Goal: Task Accomplishment & Management: Complete application form

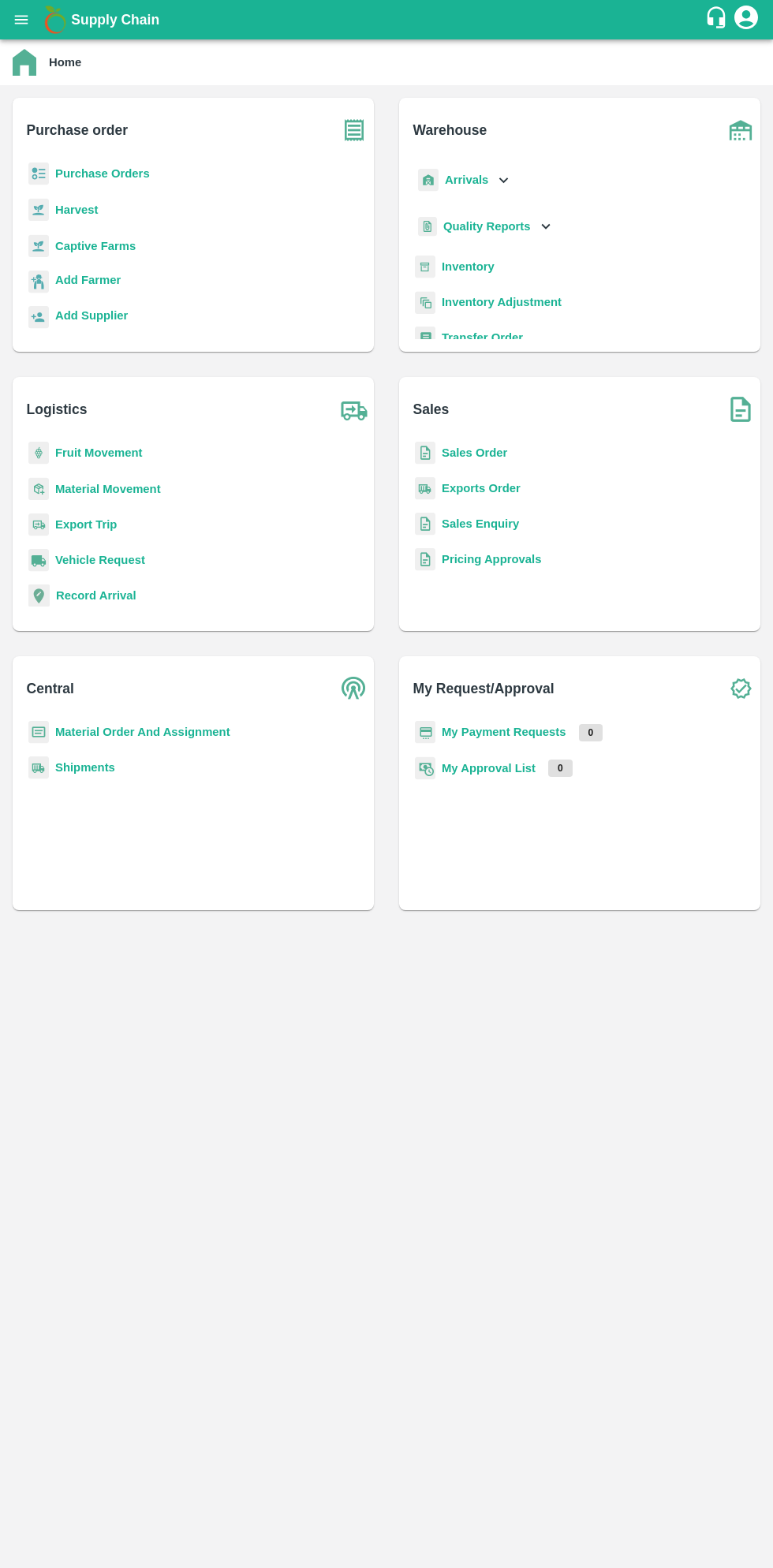
click at [106, 176] on b "Purchase Orders" at bounding box center [102, 174] width 94 height 13
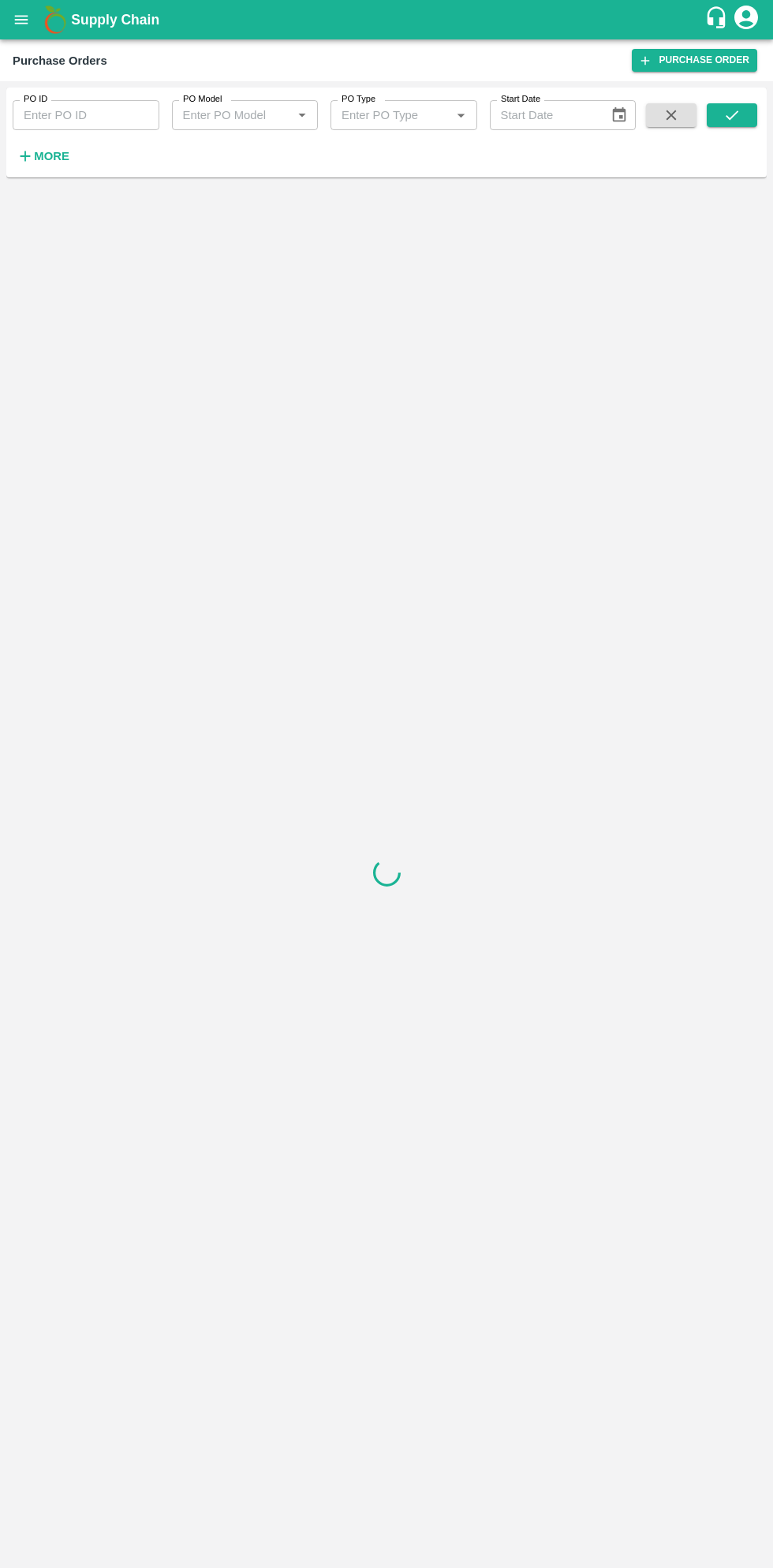
click at [89, 113] on input "PO ID" at bounding box center [86, 115] width 147 height 30
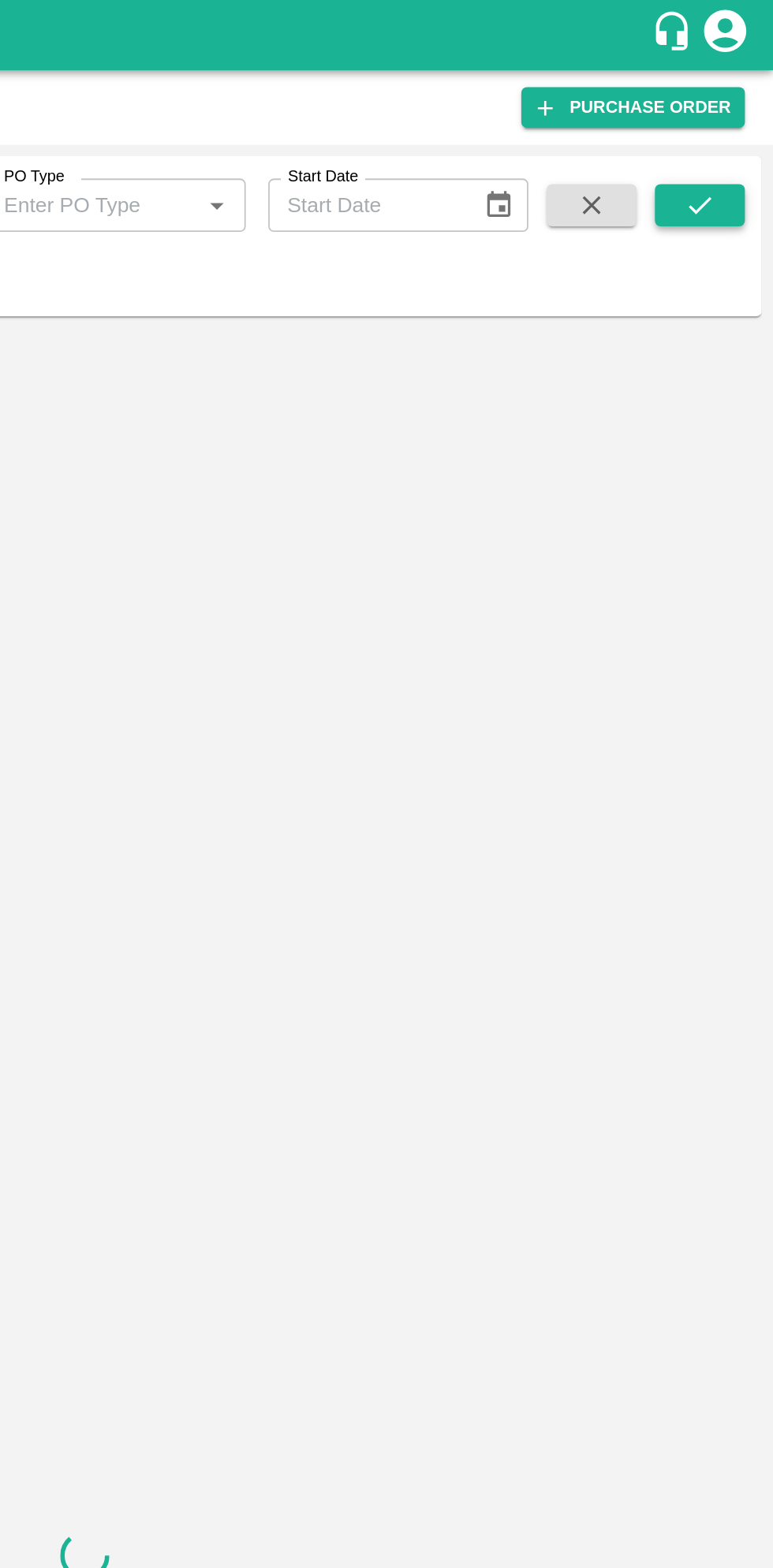
type input "173696"
click at [736, 112] on icon "submit" at bounding box center [731, 115] width 13 height 9
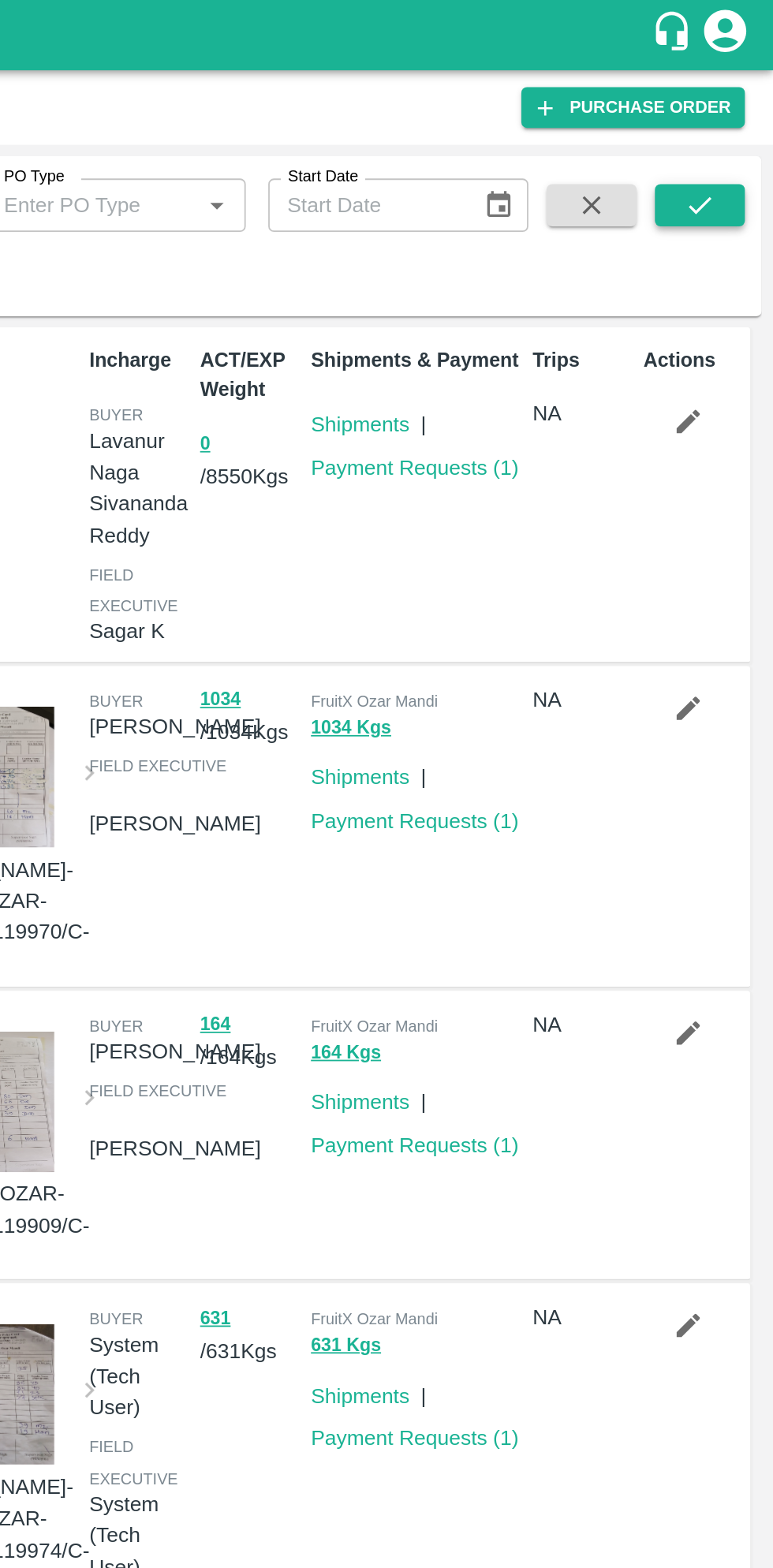
click at [745, 109] on button "submit" at bounding box center [731, 115] width 51 height 24
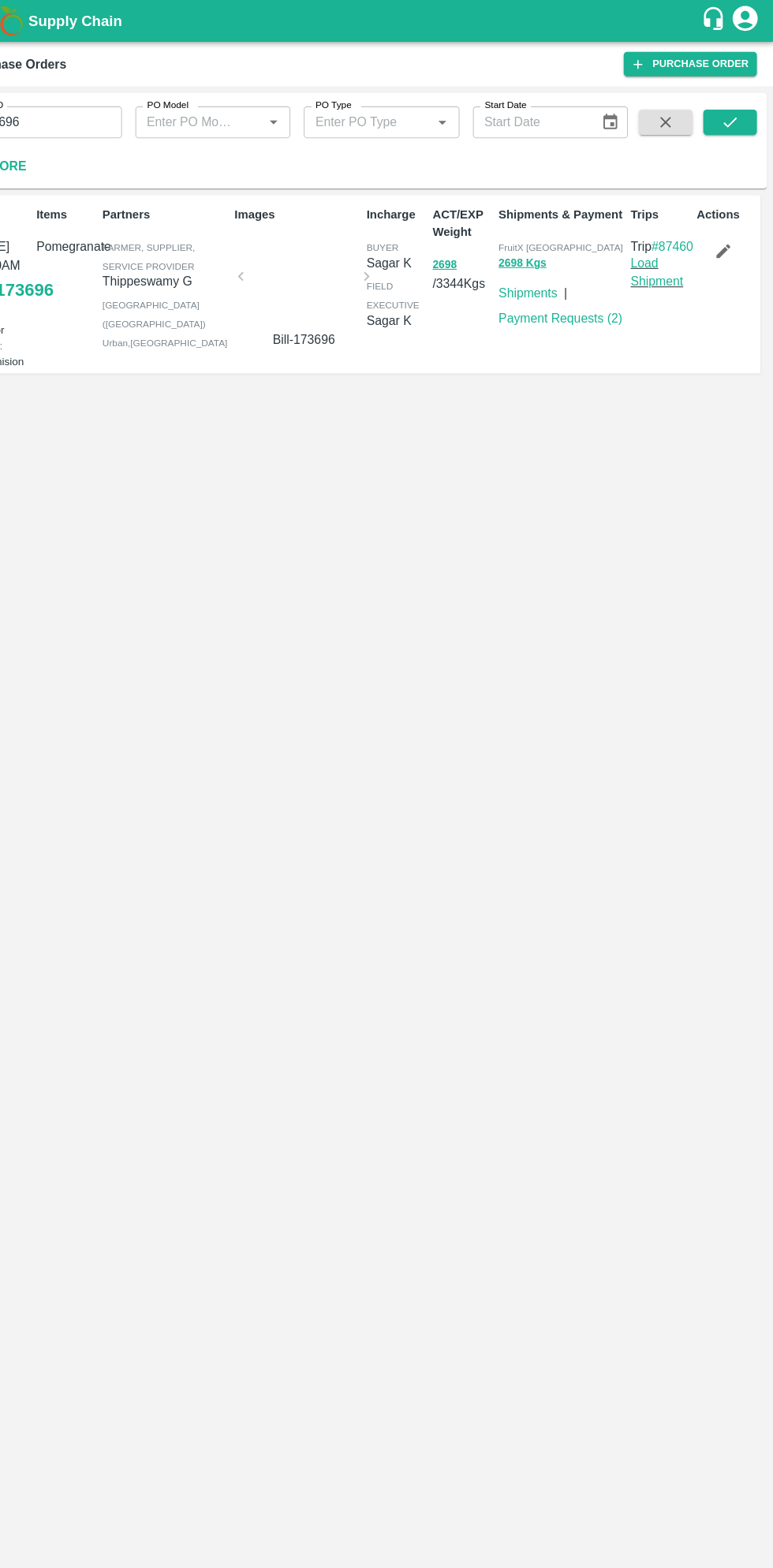
click at [723, 240] on icon "button" at bounding box center [726, 237] width 14 height 14
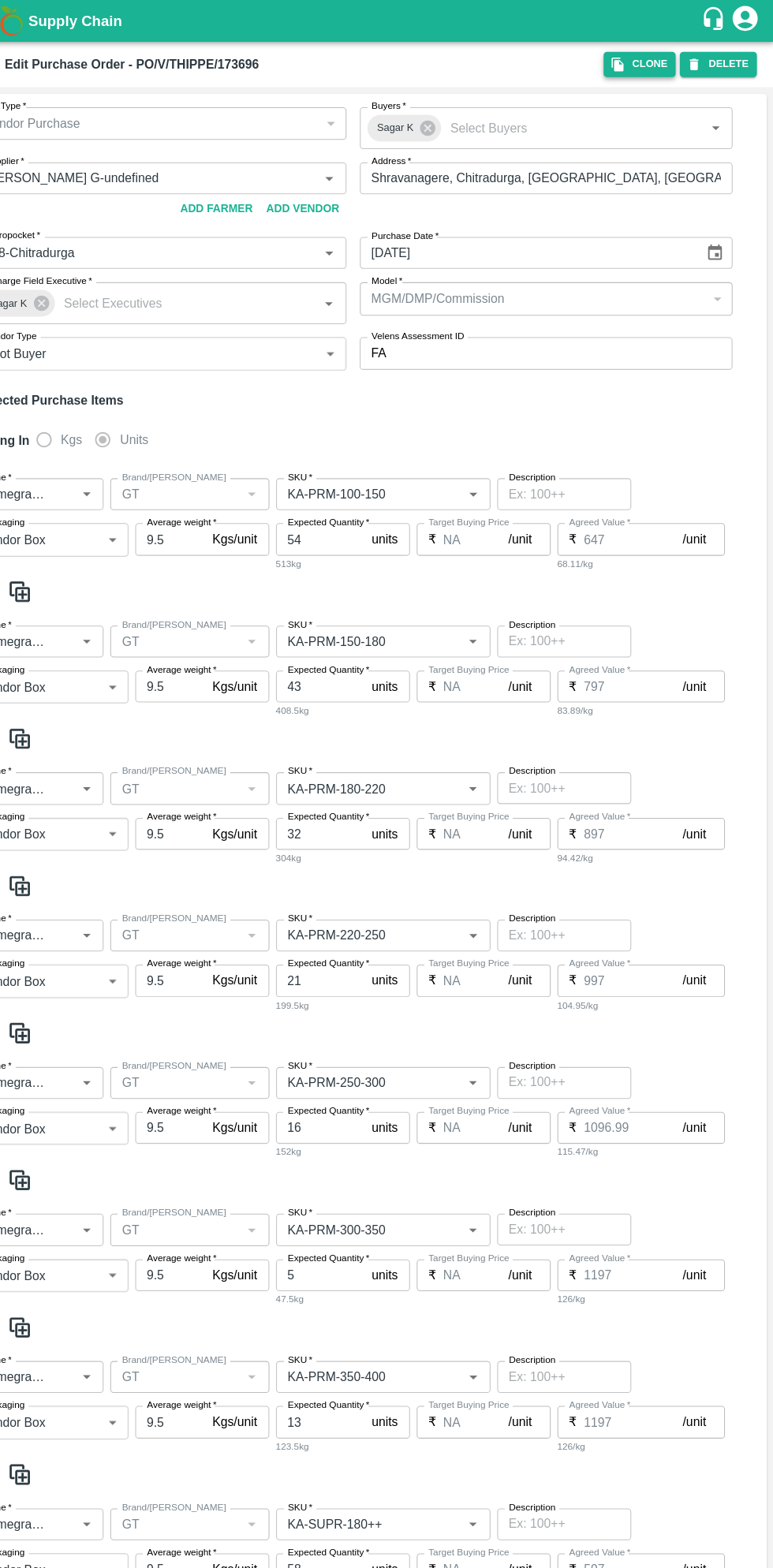
click at [646, 60] on button "Clone" at bounding box center [646, 60] width 68 height 23
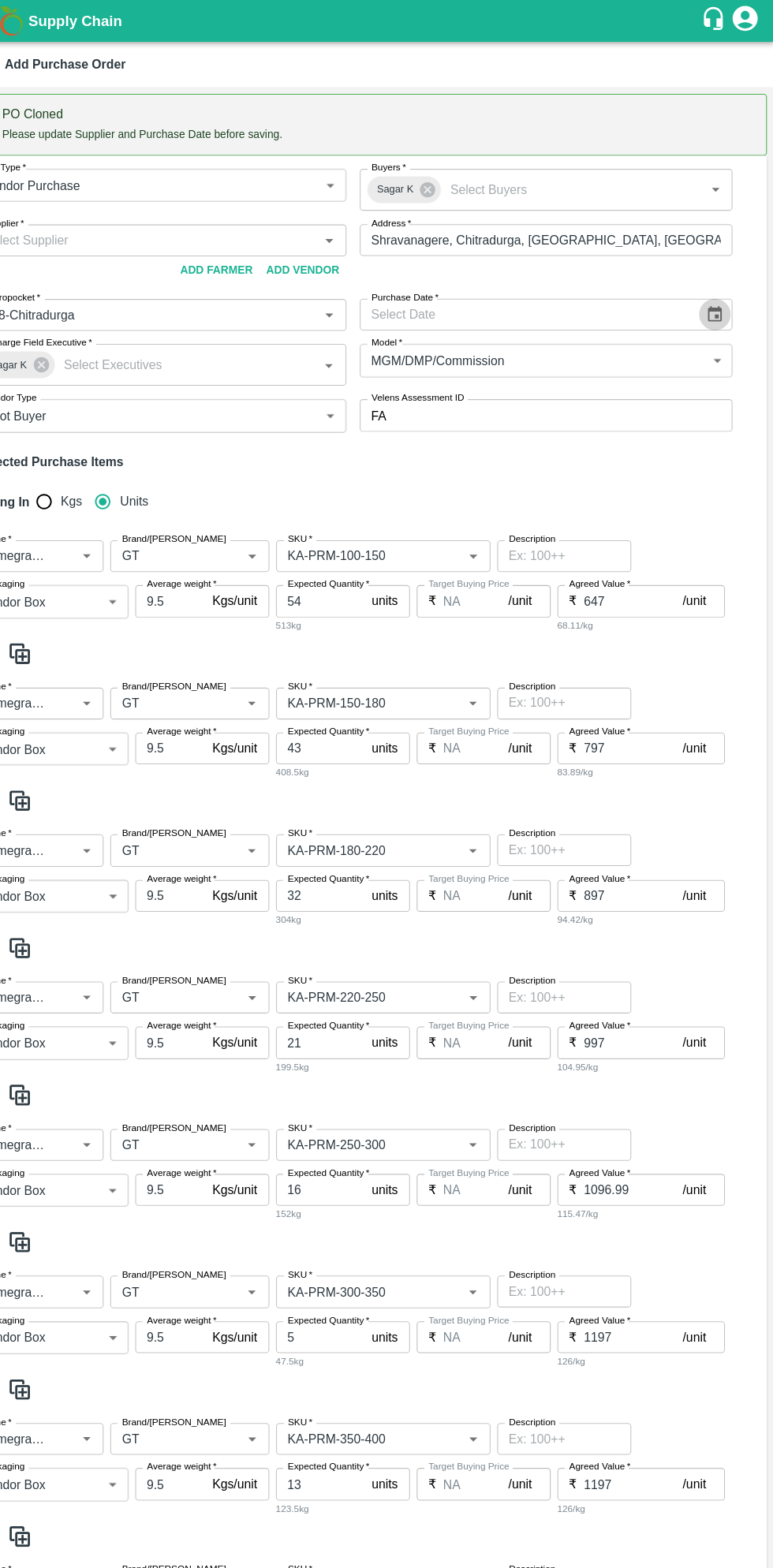
click at [709, 302] on icon "Choose date" at bounding box center [717, 296] width 17 height 17
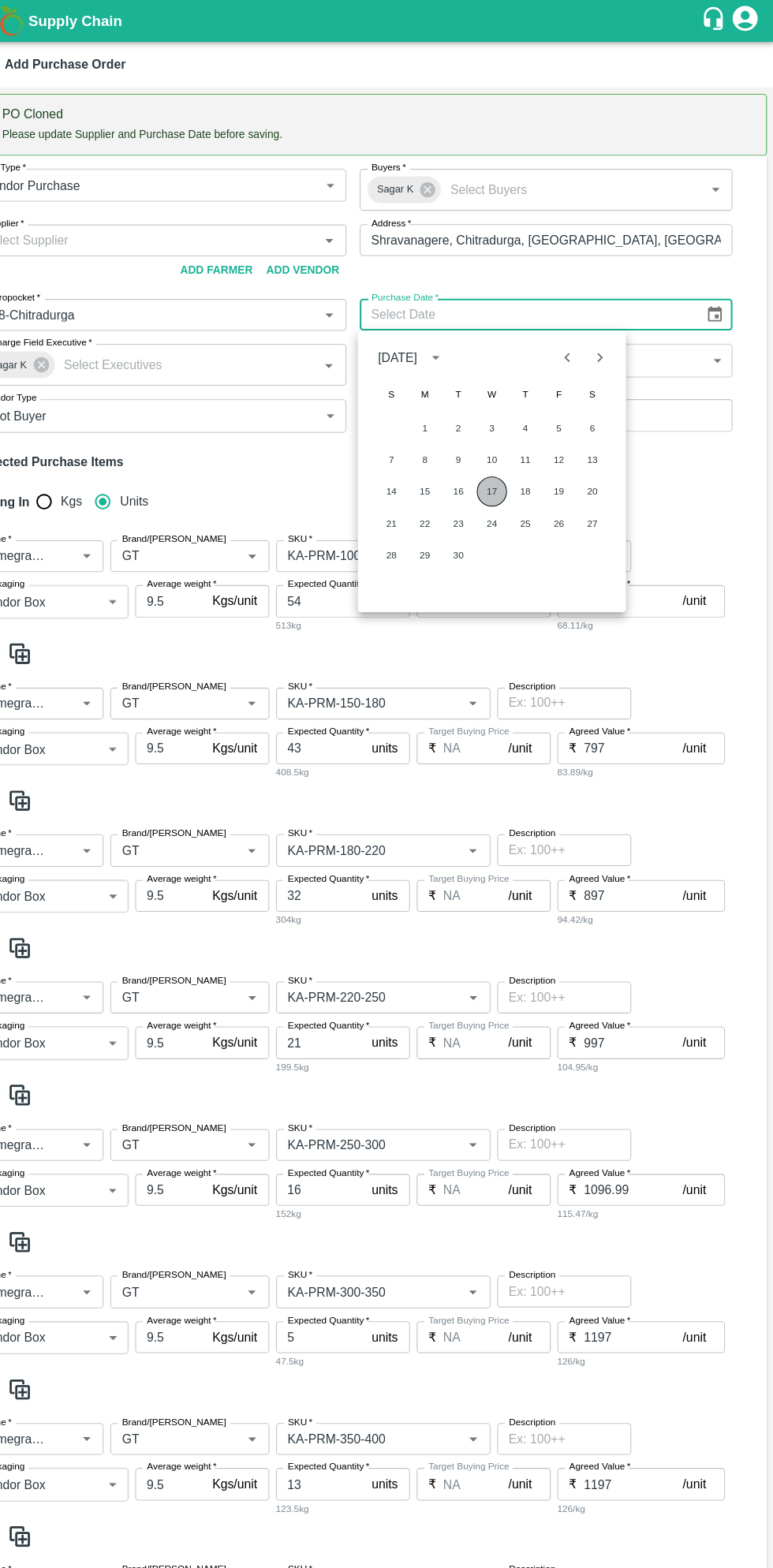
click at [507, 462] on button "17" at bounding box center [508, 462] width 28 height 28
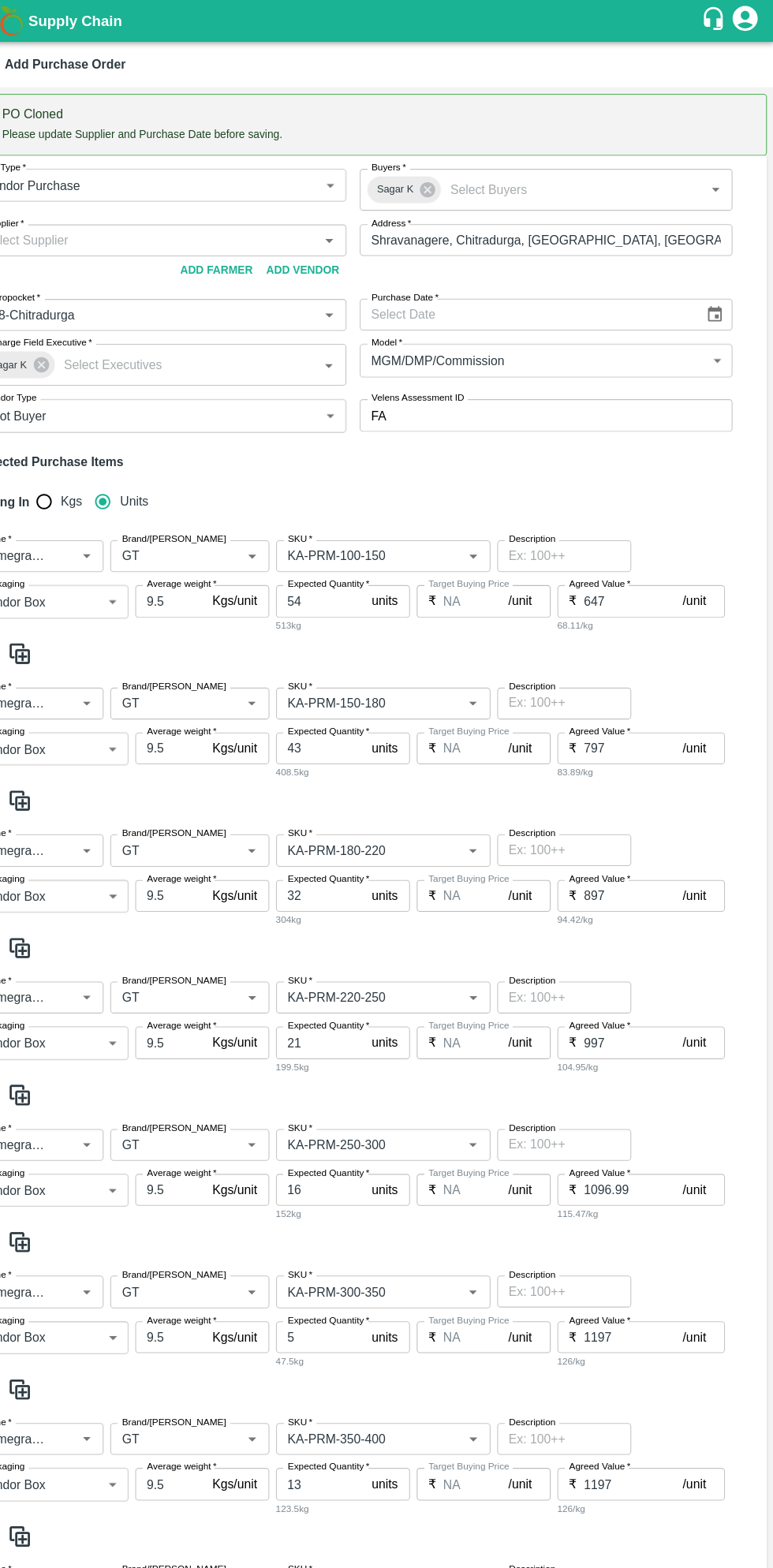
type input "[DATE]"
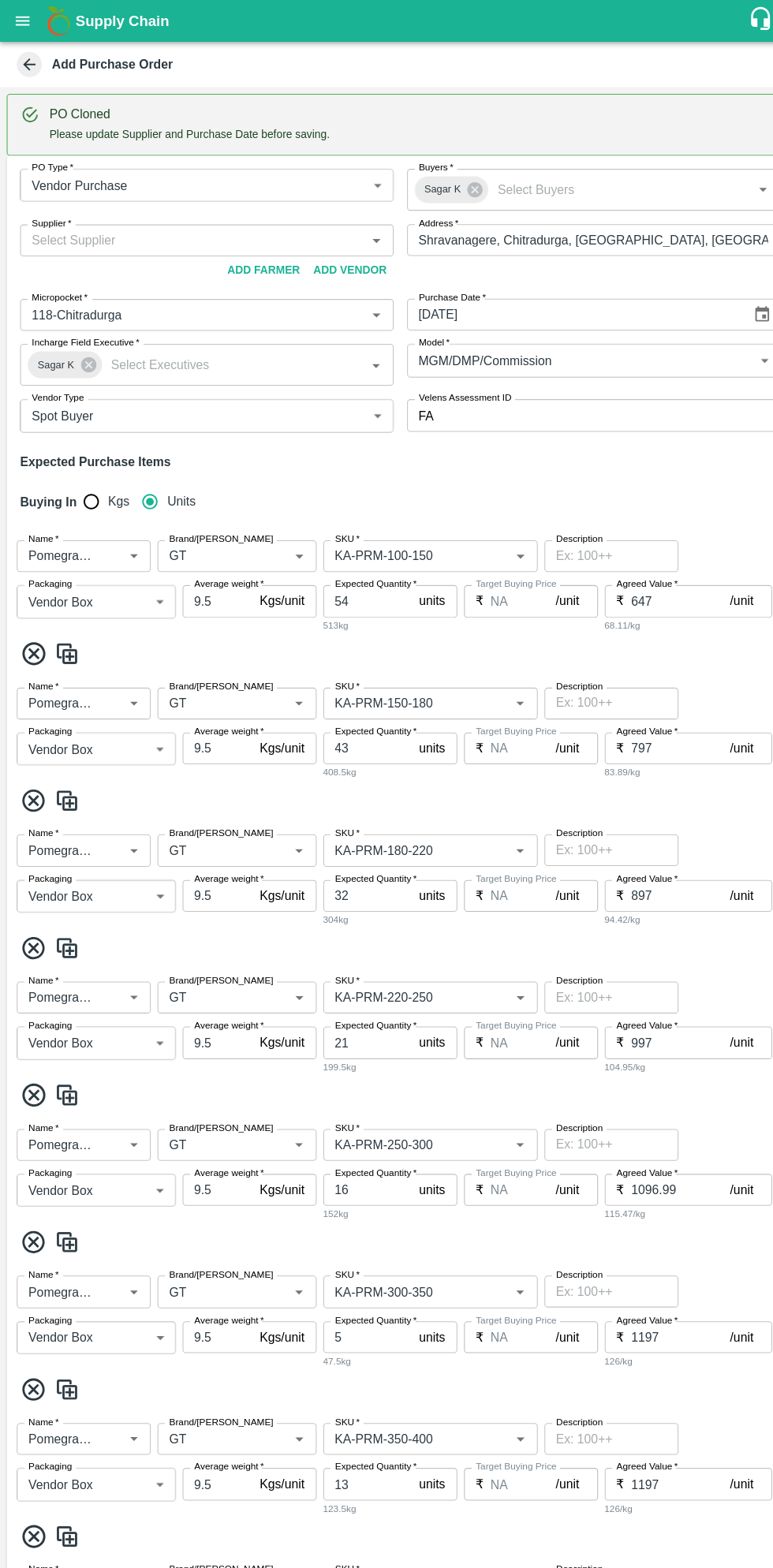
click at [247, 230] on input "Supplier   *" at bounding box center [182, 227] width 316 height 21
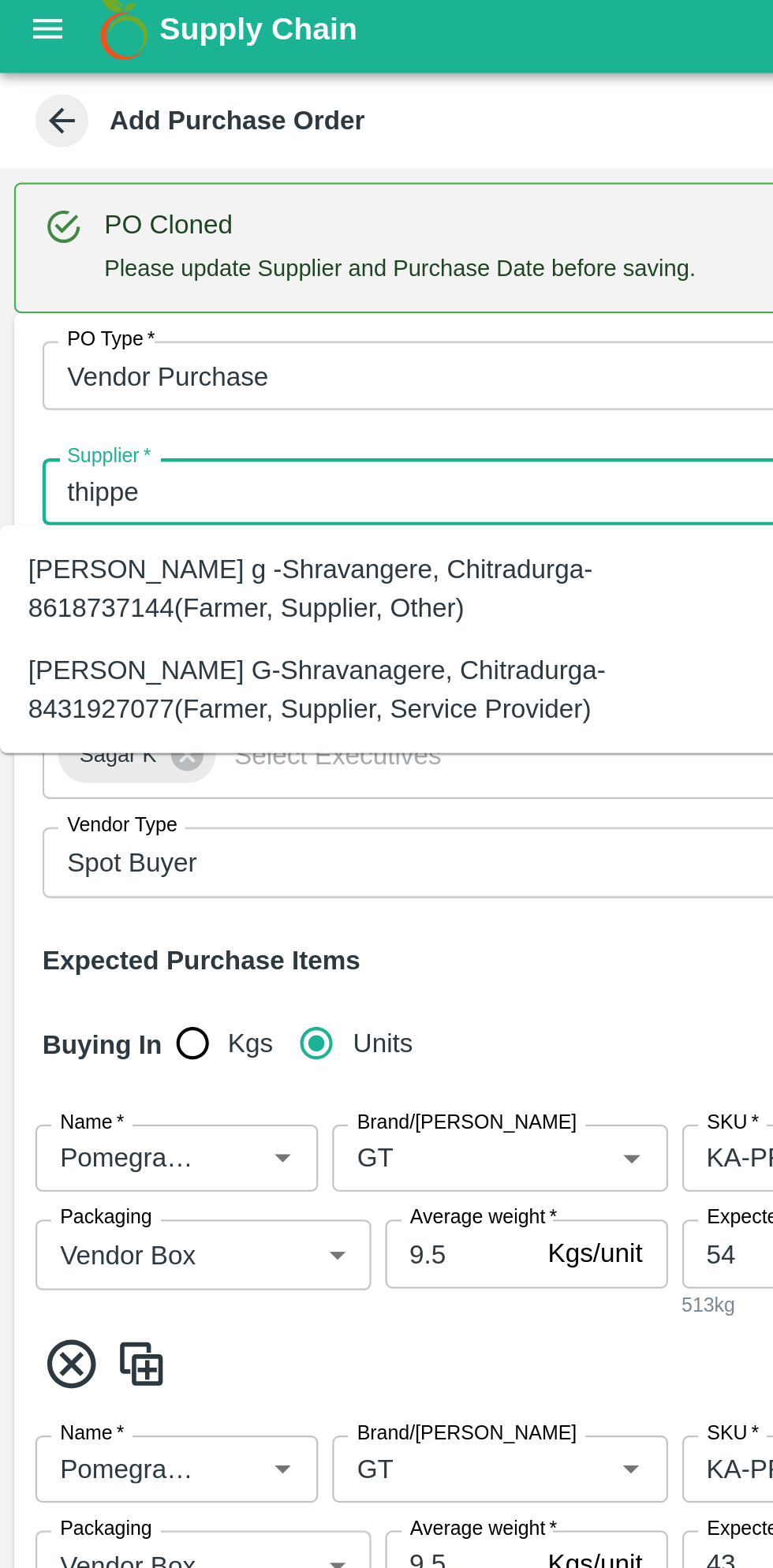
click at [194, 310] on div "[PERSON_NAME] G-Shravanagere, Chitradurga-8431927077(Farmer, Supplier, Service …" at bounding box center [175, 314] width 325 height 35
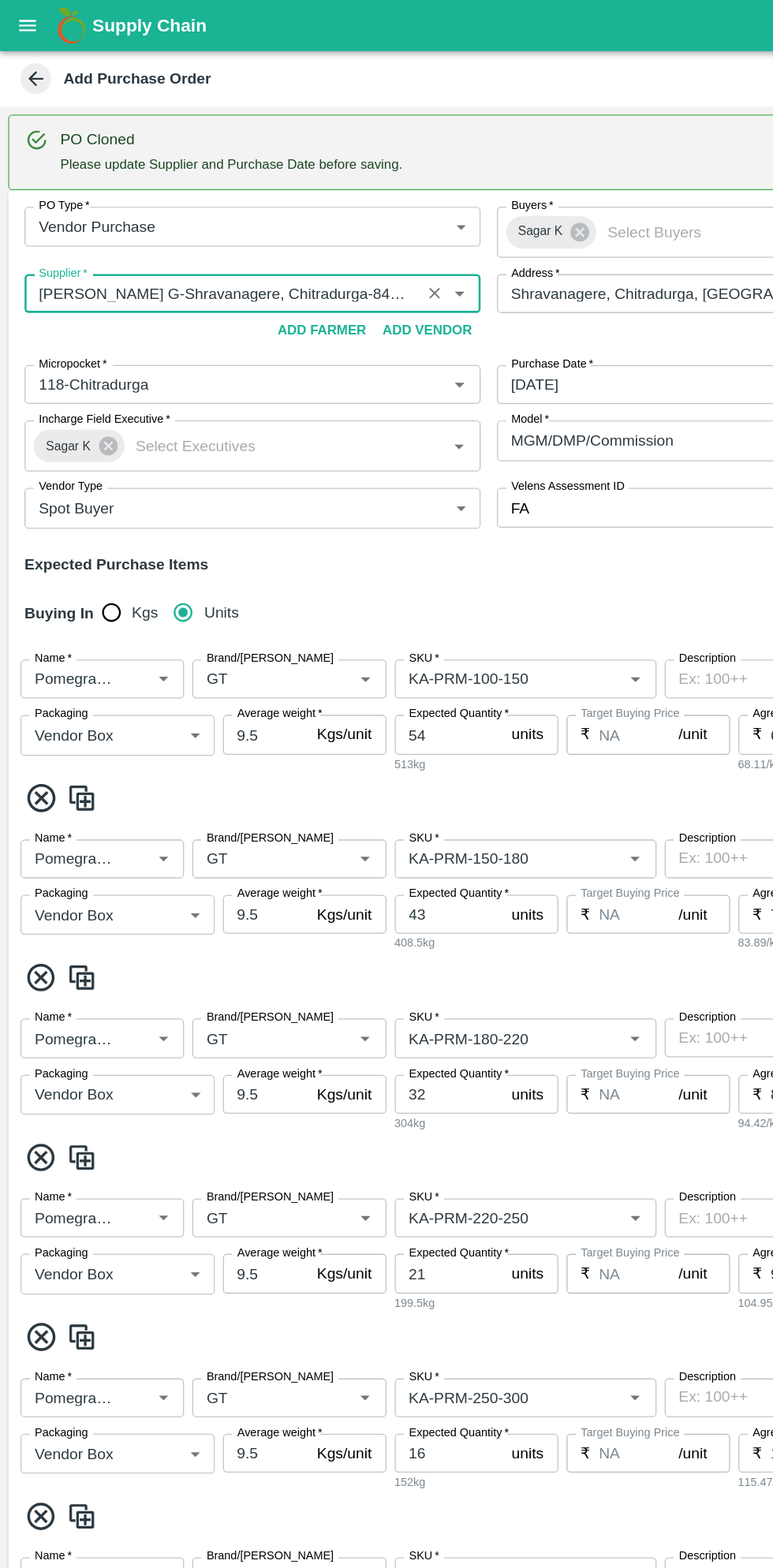
scroll to position [949, 0]
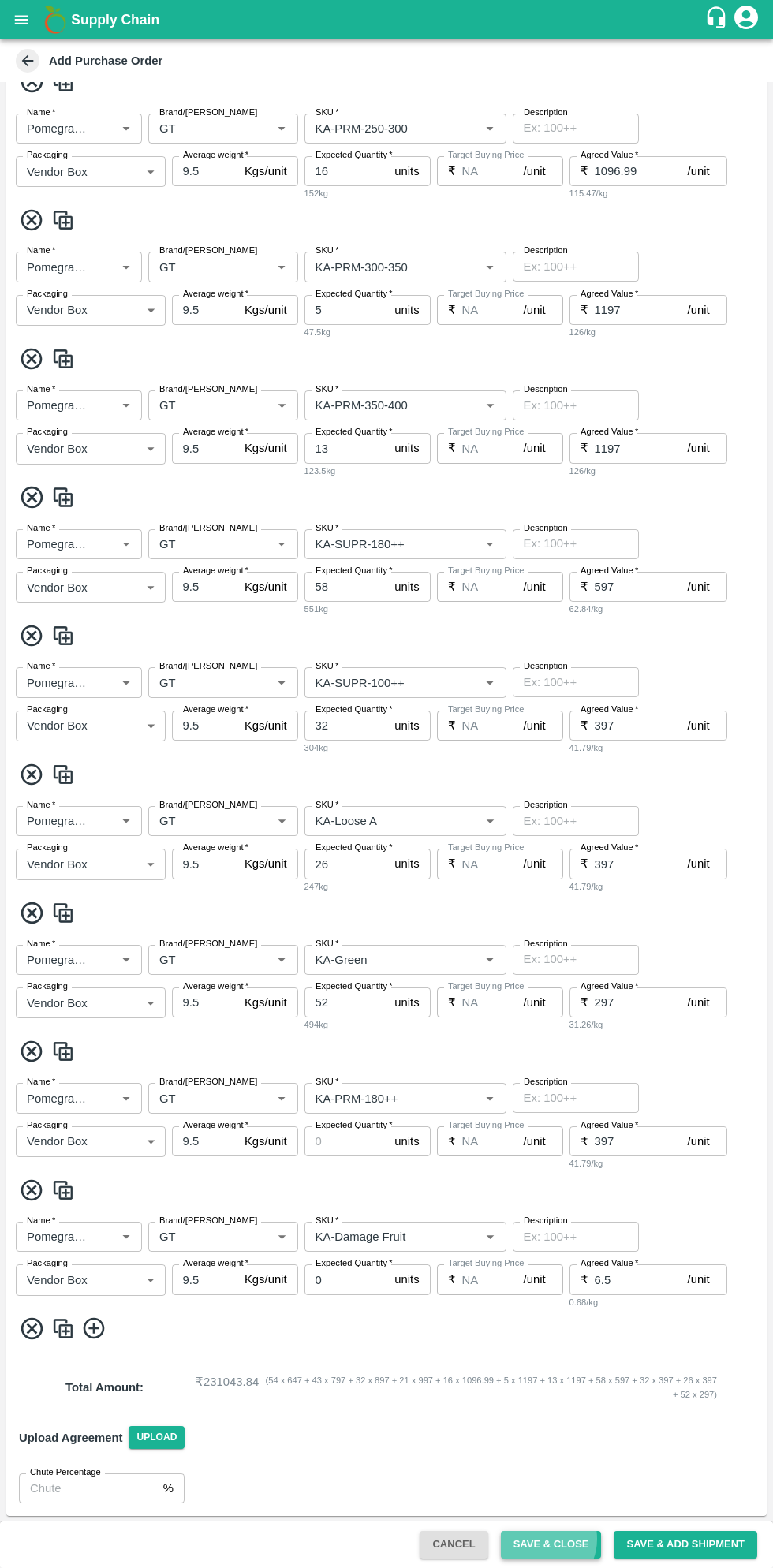
type input "[PERSON_NAME] G-Shravanagere, Chitradurga-8431927077(Farmer, Supplier, Service …"
click at [556, 1456] on button "Save & Close" at bounding box center [551, 1545] width 100 height 27
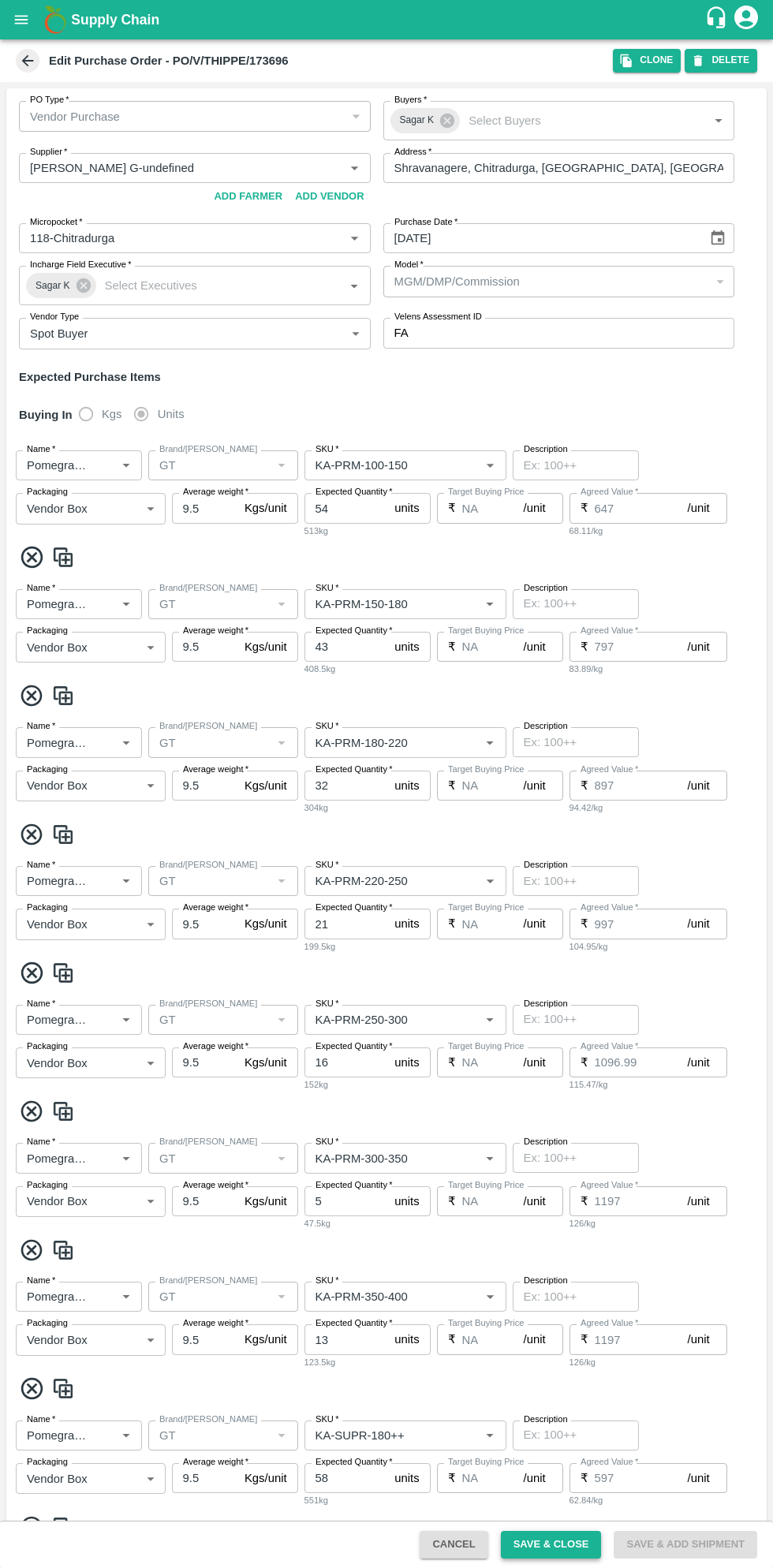
click at [560, 1456] on button "Save & Close" at bounding box center [551, 1545] width 100 height 27
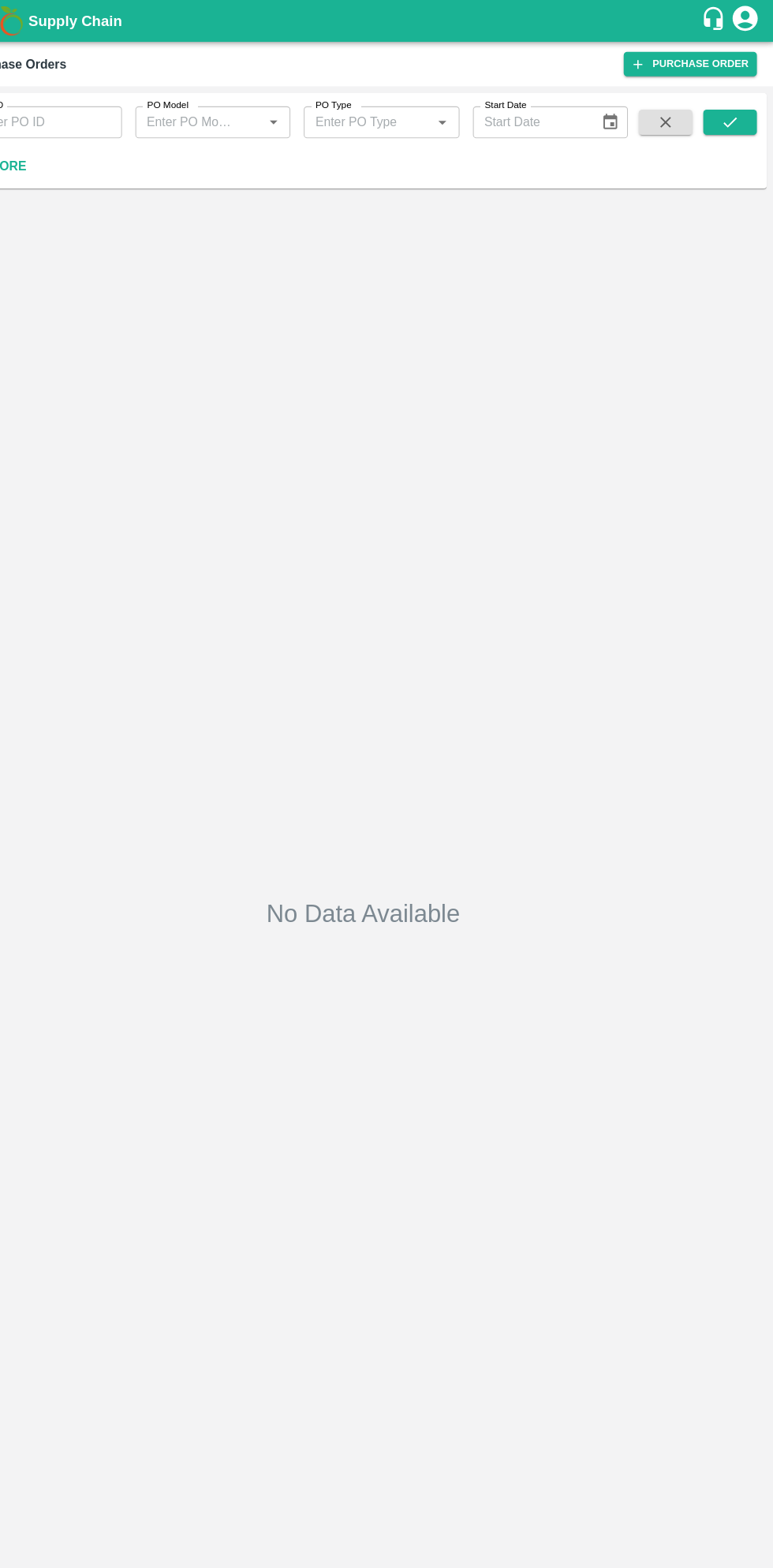
type input "173696"
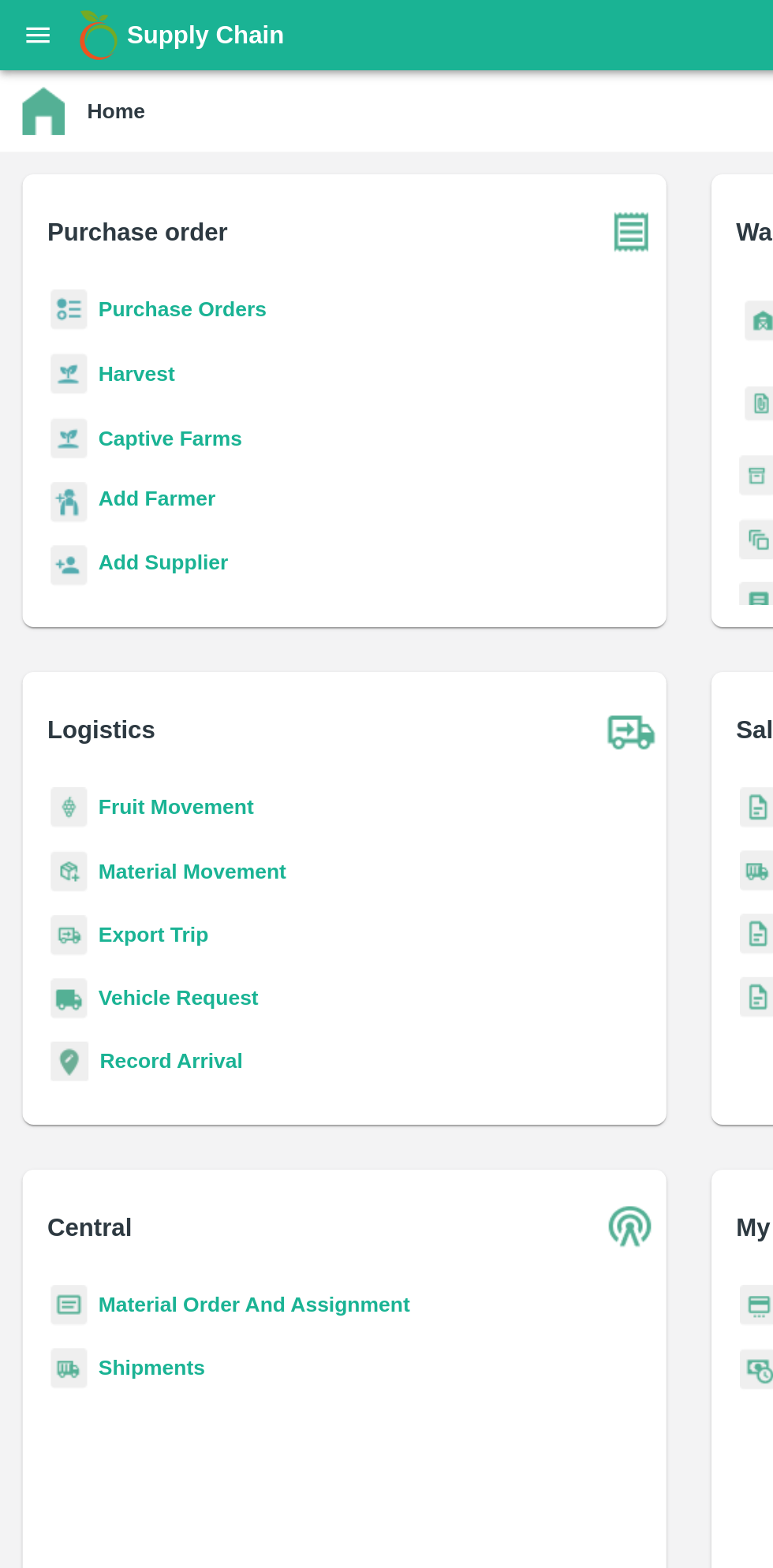
click at [120, 172] on b "Purchase Orders" at bounding box center [102, 174] width 94 height 13
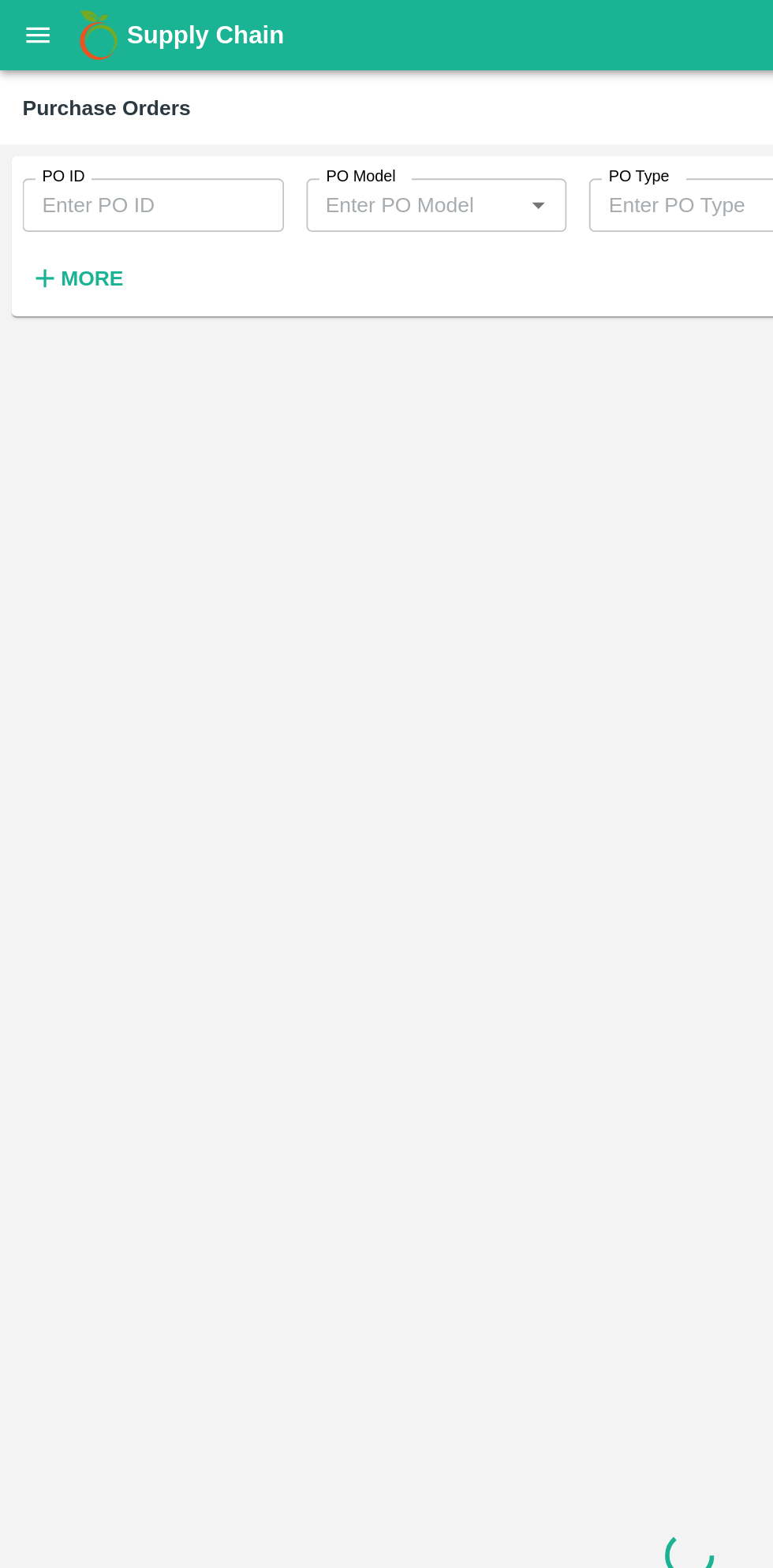
click at [58, 162] on strong "More" at bounding box center [51, 156] width 35 height 13
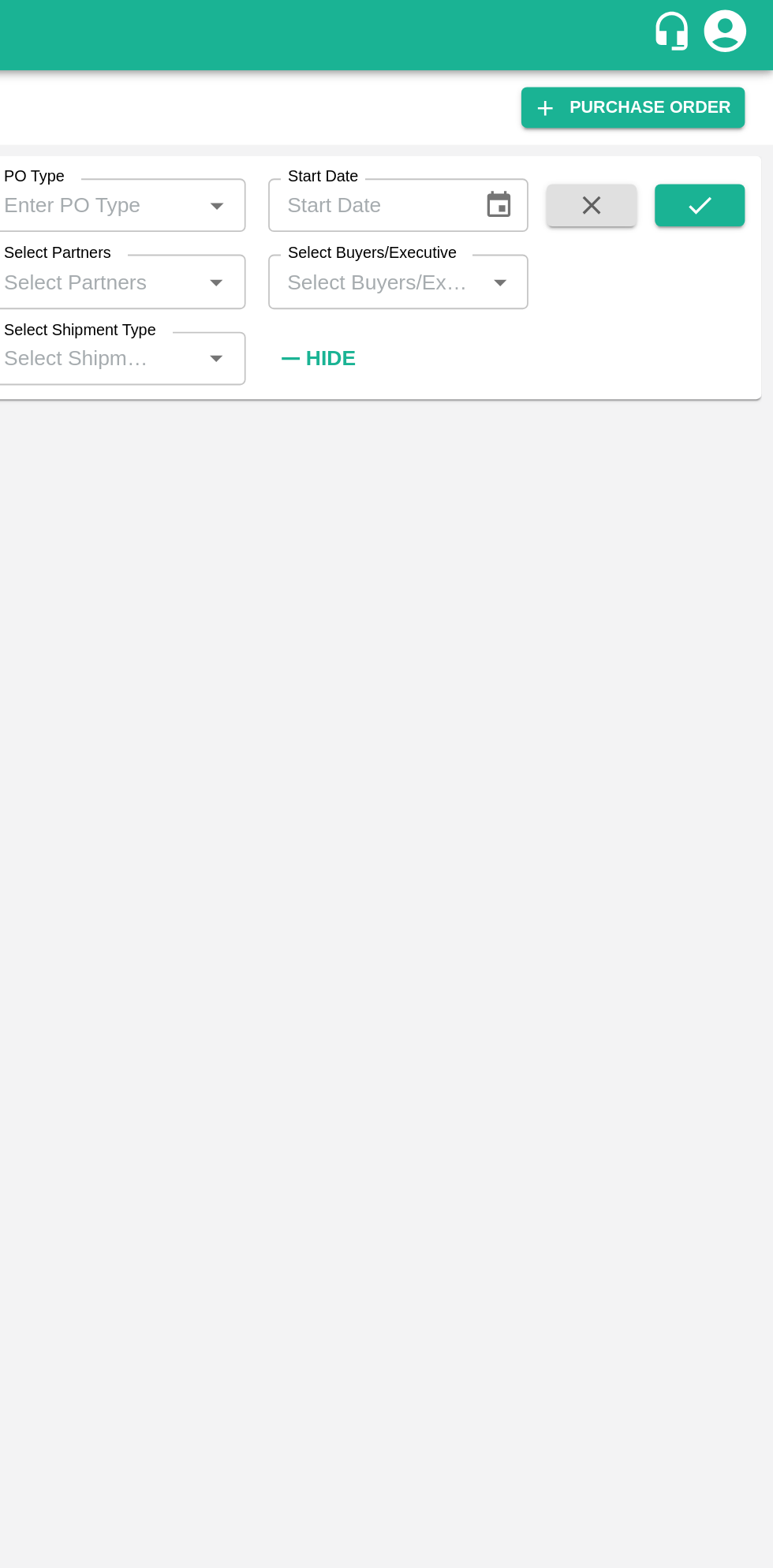
click at [566, 162] on input "Select Buyers/Executive" at bounding box center [550, 158] width 111 height 21
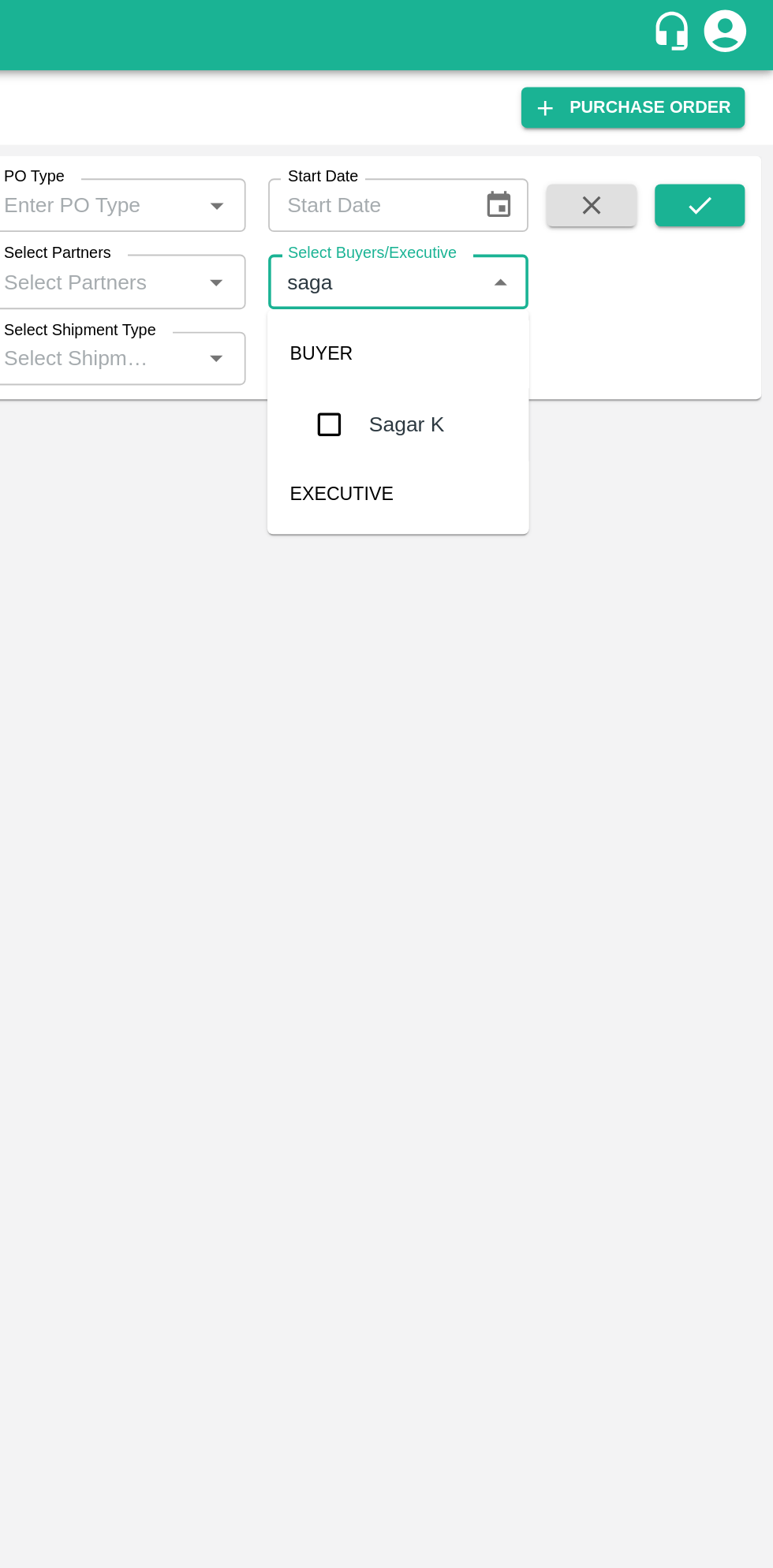
type input "sagar"
click at [519, 233] on input "checkbox" at bounding box center [523, 238] width 32 height 32
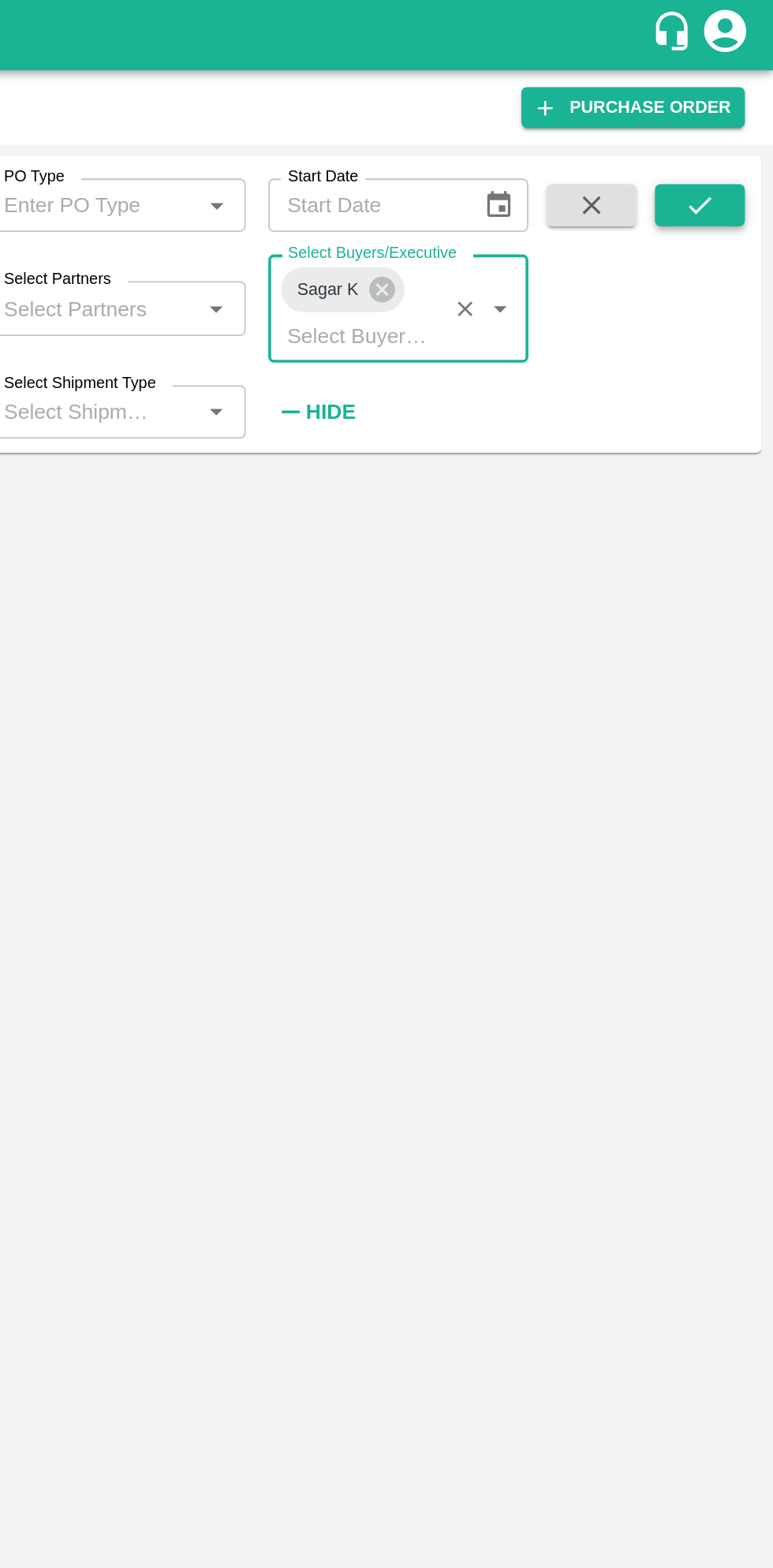
click at [732, 115] on icon "submit" at bounding box center [732, 115] width 17 height 17
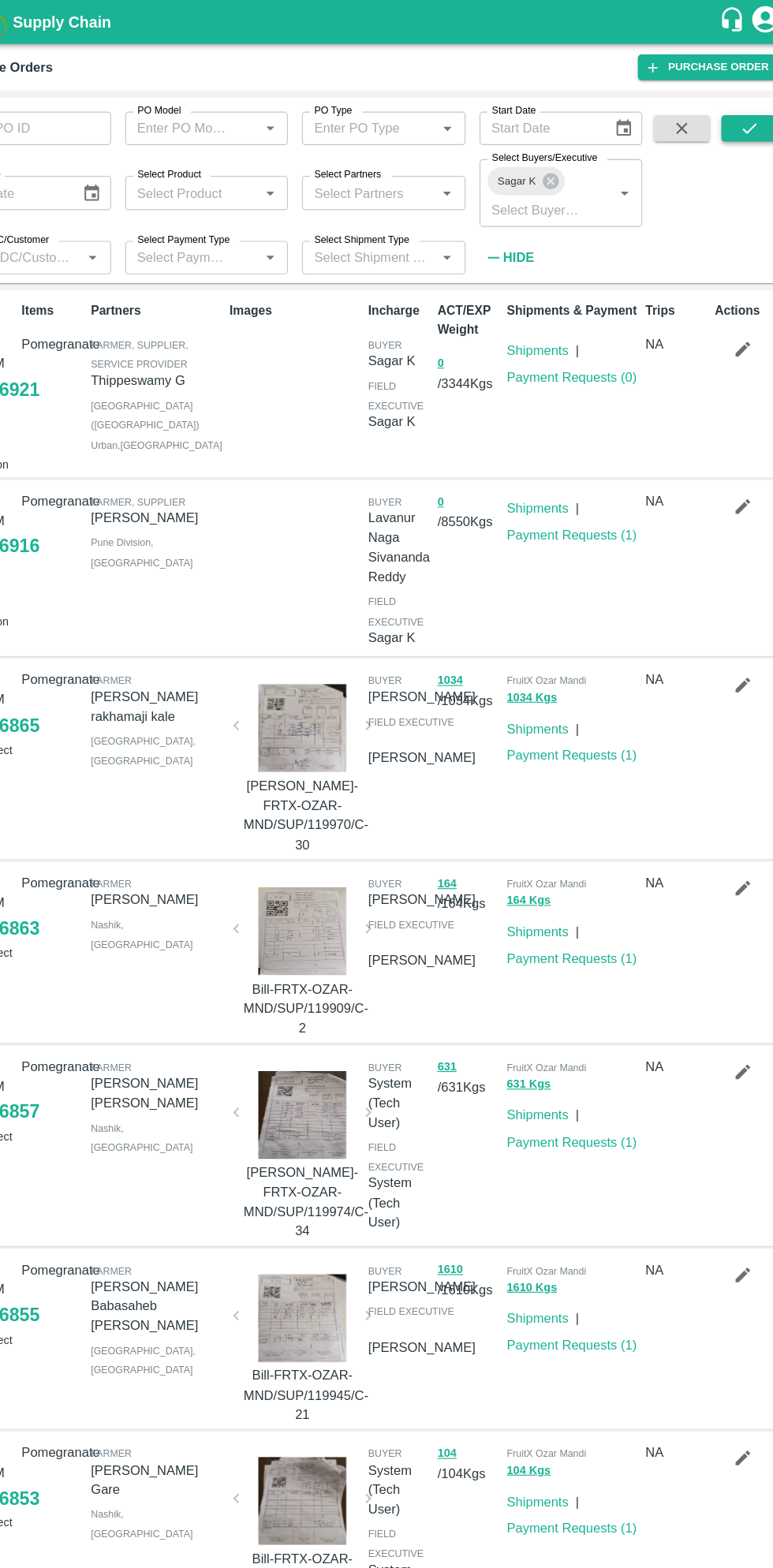
scroll to position [3, 0]
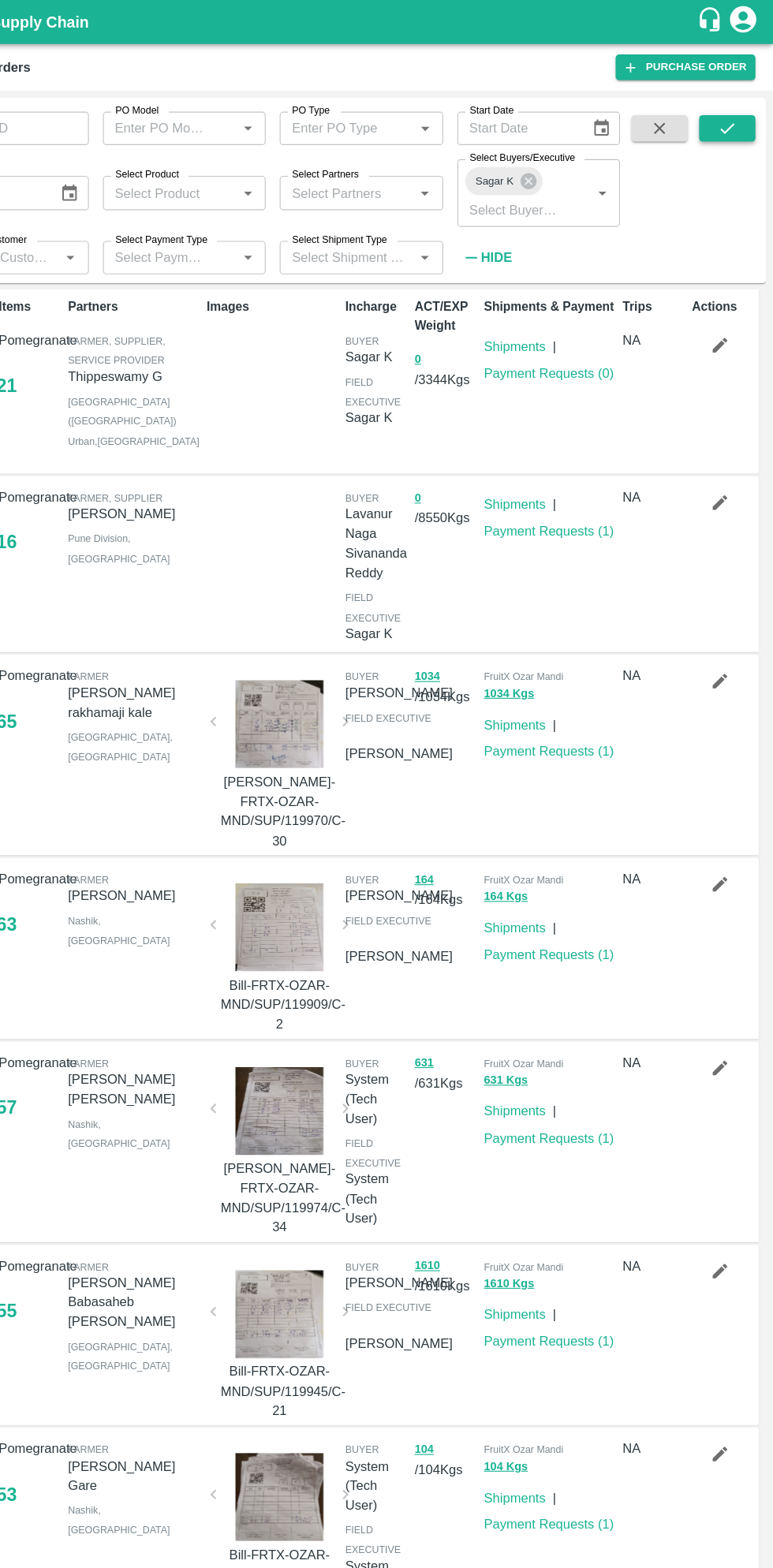
click at [732, 115] on icon "submit" at bounding box center [732, 115] width 17 height 17
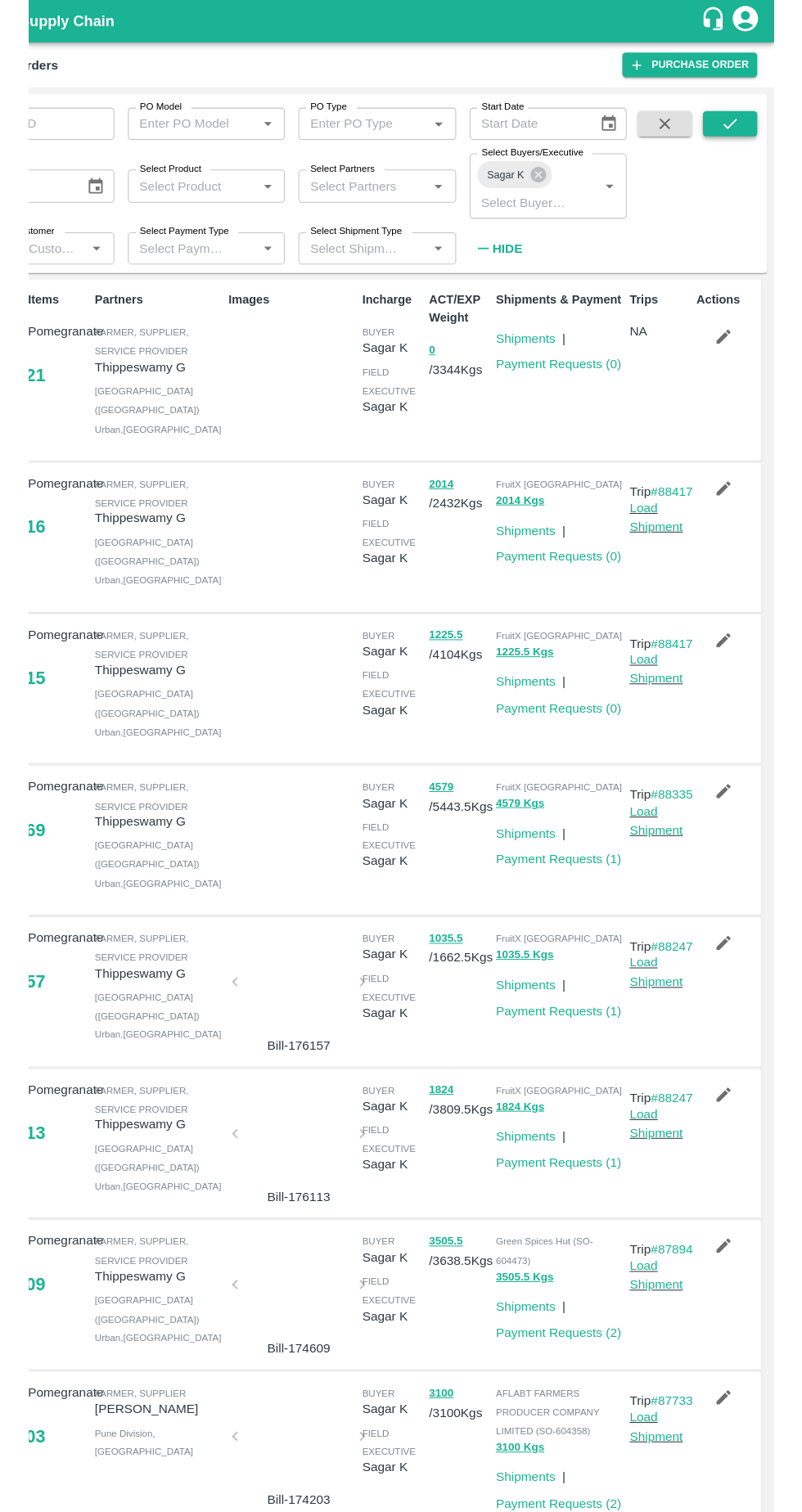
scroll to position [0, 0]
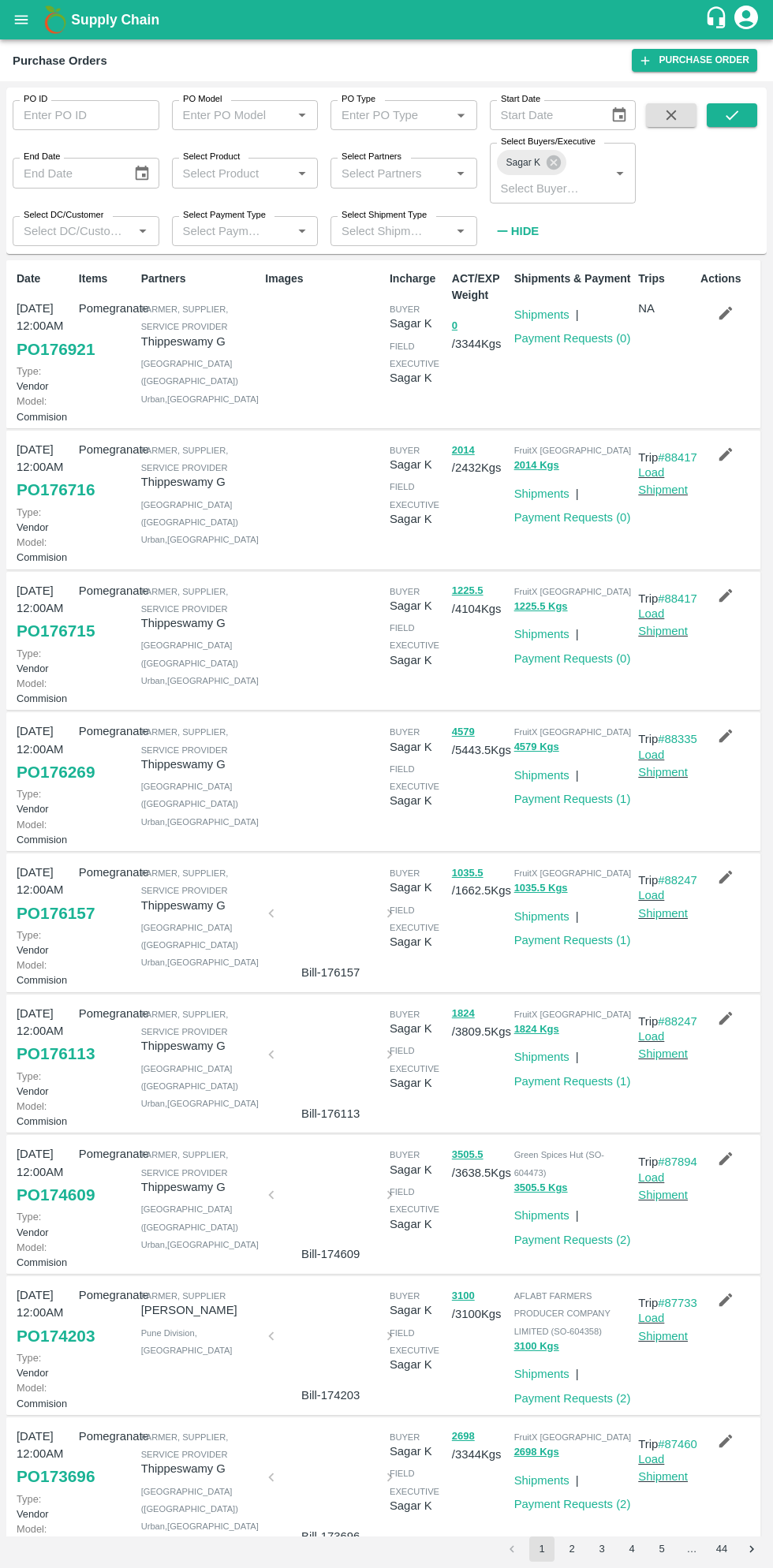
click at [52, 363] on link "PO 176921" at bounding box center [55, 349] width 78 height 28
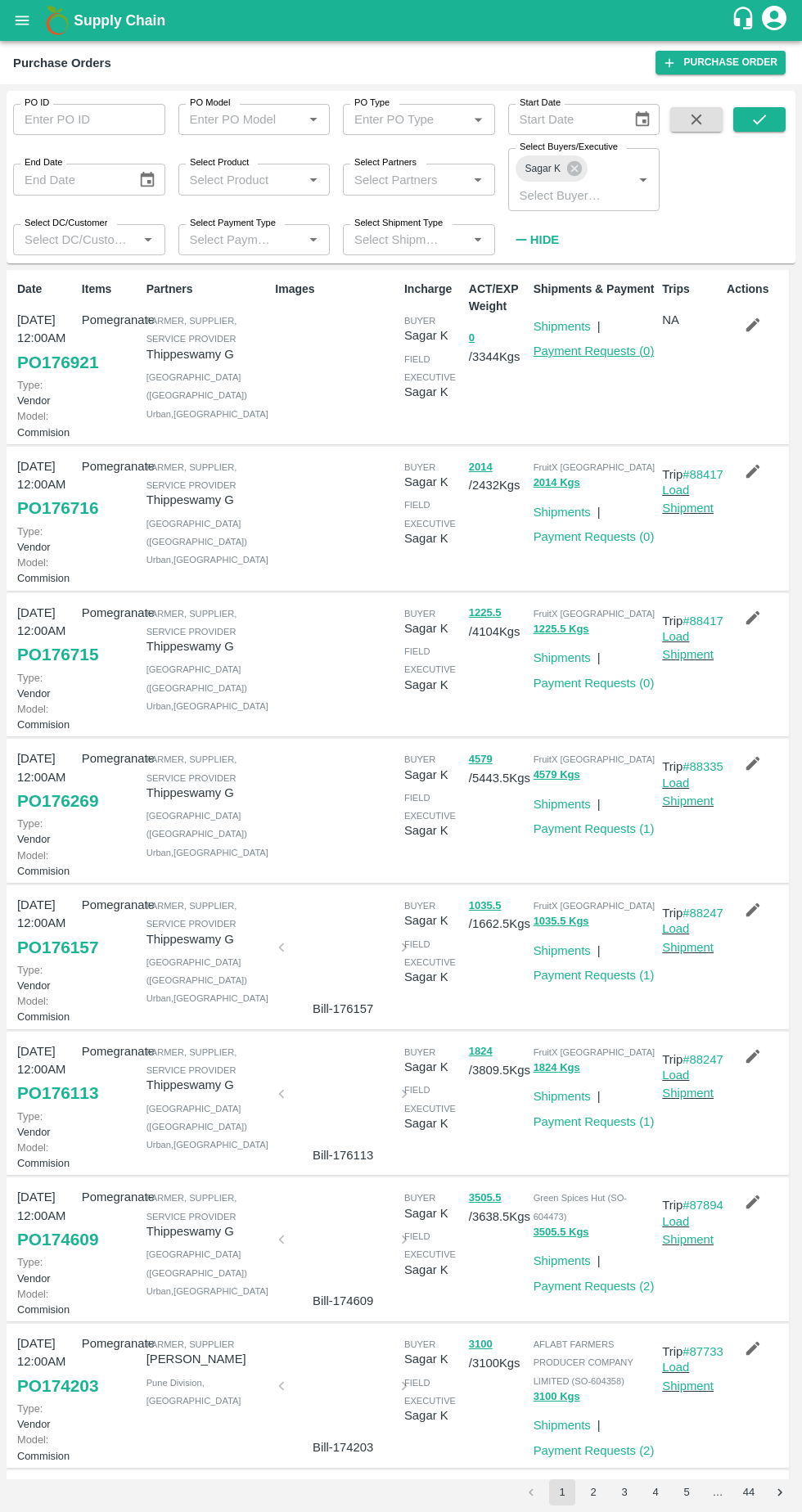
click at [602, 355] on link "Payment Requests ( 0 )" at bounding box center [593, 350] width 121 height 13
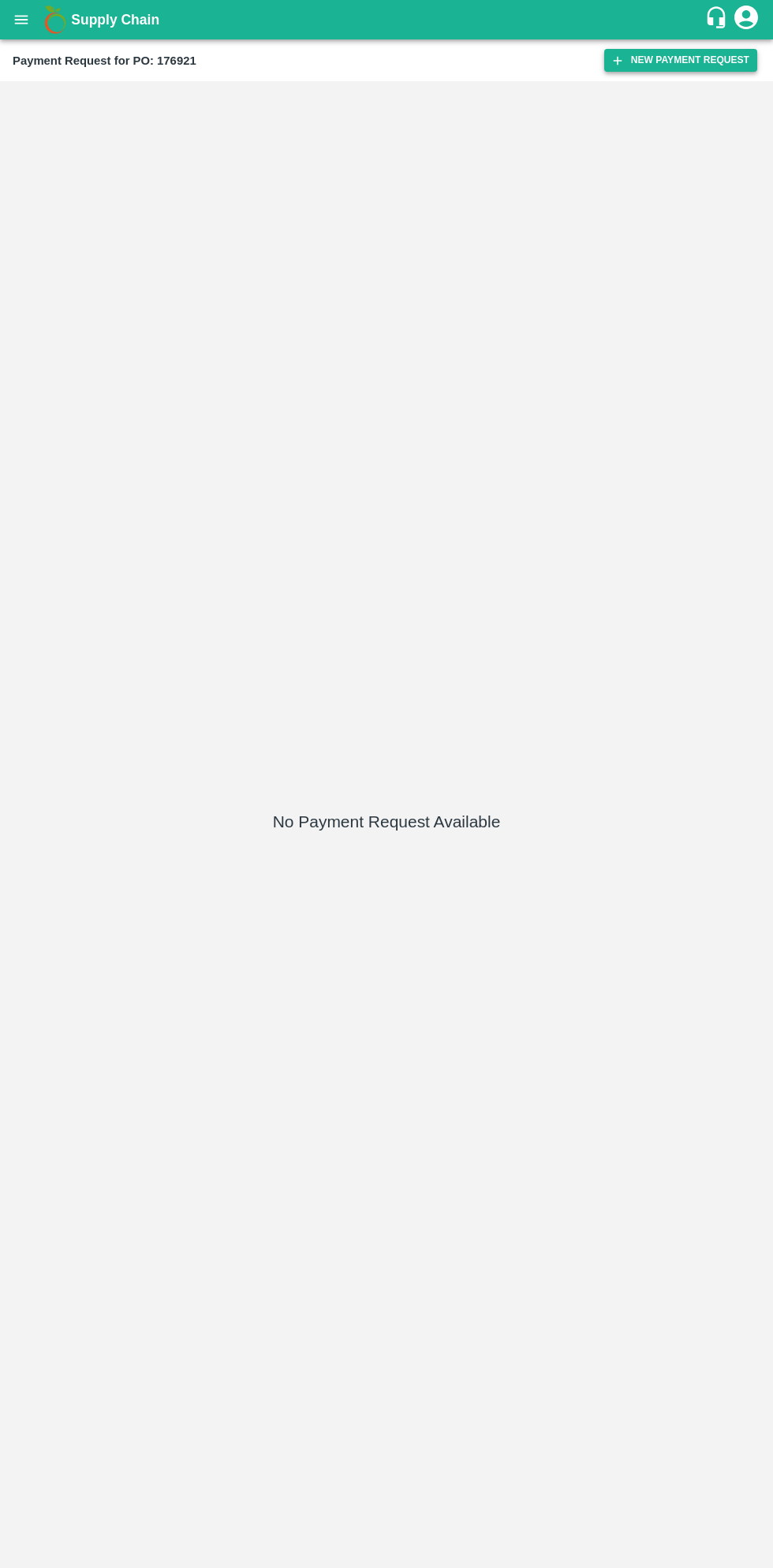
click at [676, 63] on button "New Payment Request" at bounding box center [680, 60] width 153 height 23
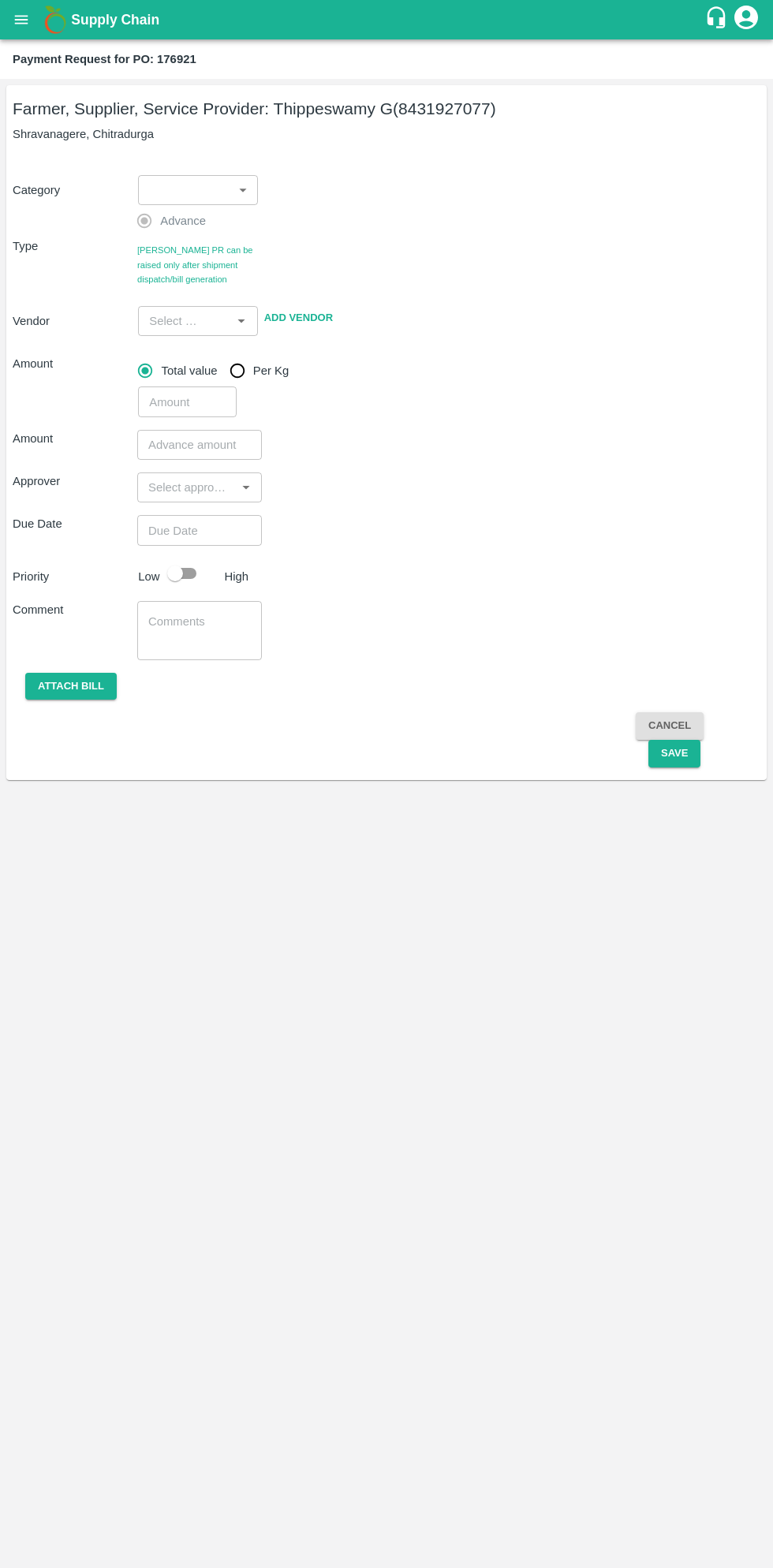
click at [210, 186] on body "Supply Chain Payment Request for PO: 176921 Farmer, Supplier, Service Provider:…" at bounding box center [386, 784] width 773 height 1568
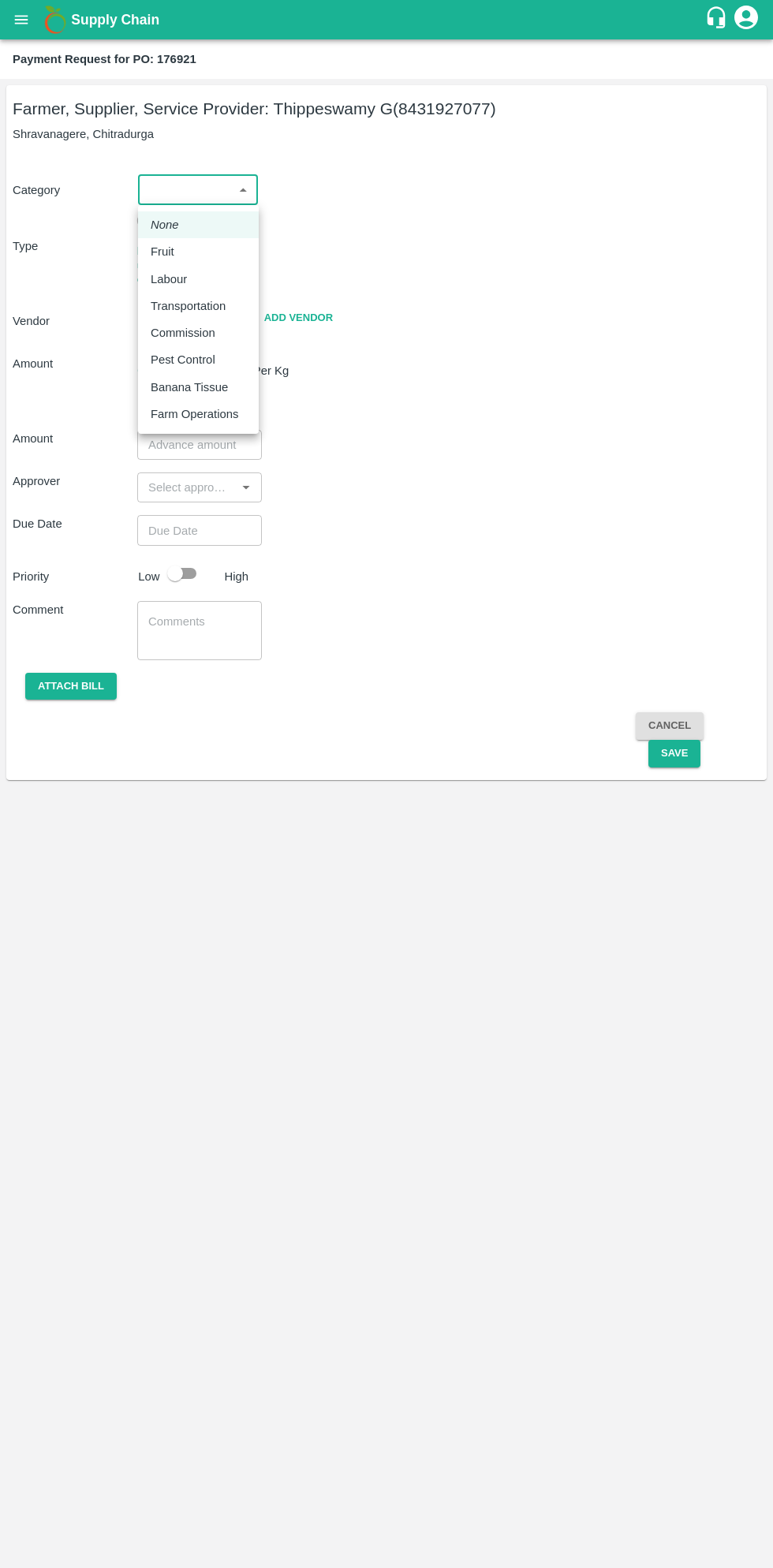
click at [161, 254] on p "Fruit" at bounding box center [162, 252] width 24 height 17
type input "1"
type input "Thippeswamy G - 8431927077(Farmer, Supplier, Service Provider)"
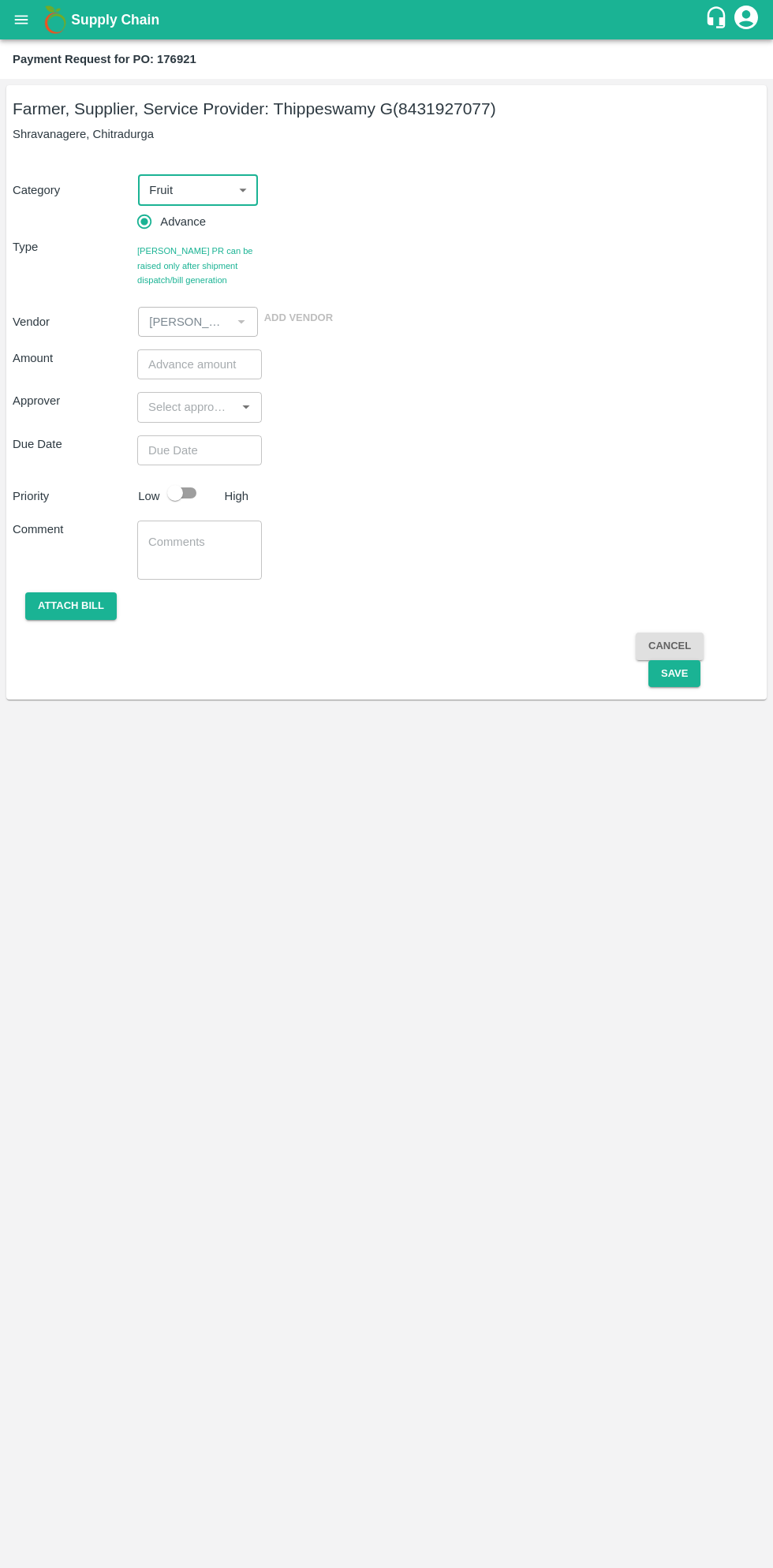
click at [205, 363] on input "number" at bounding box center [199, 364] width 125 height 30
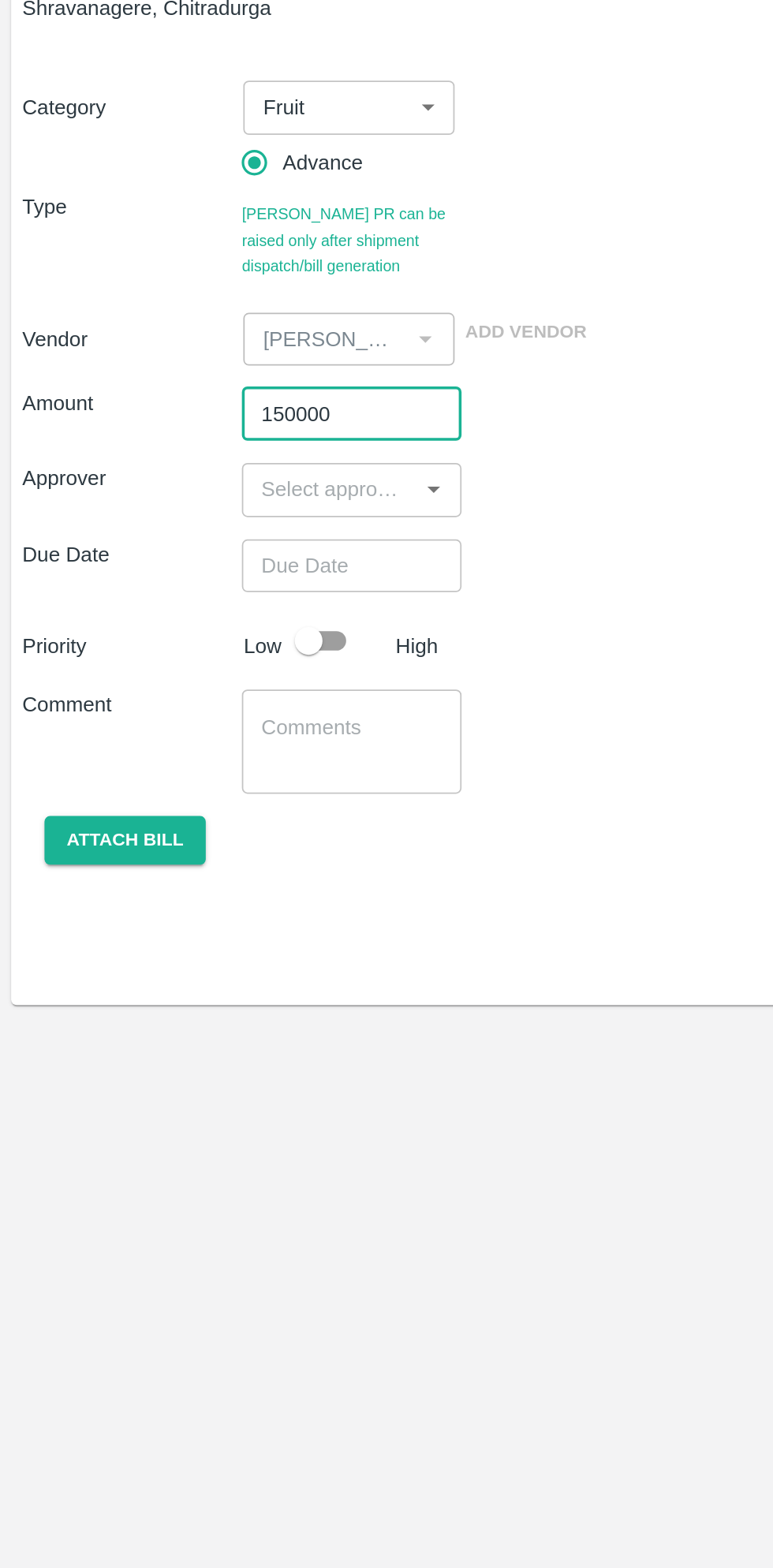
type input "150000"
click at [187, 406] on input "input" at bounding box center [186, 407] width 89 height 21
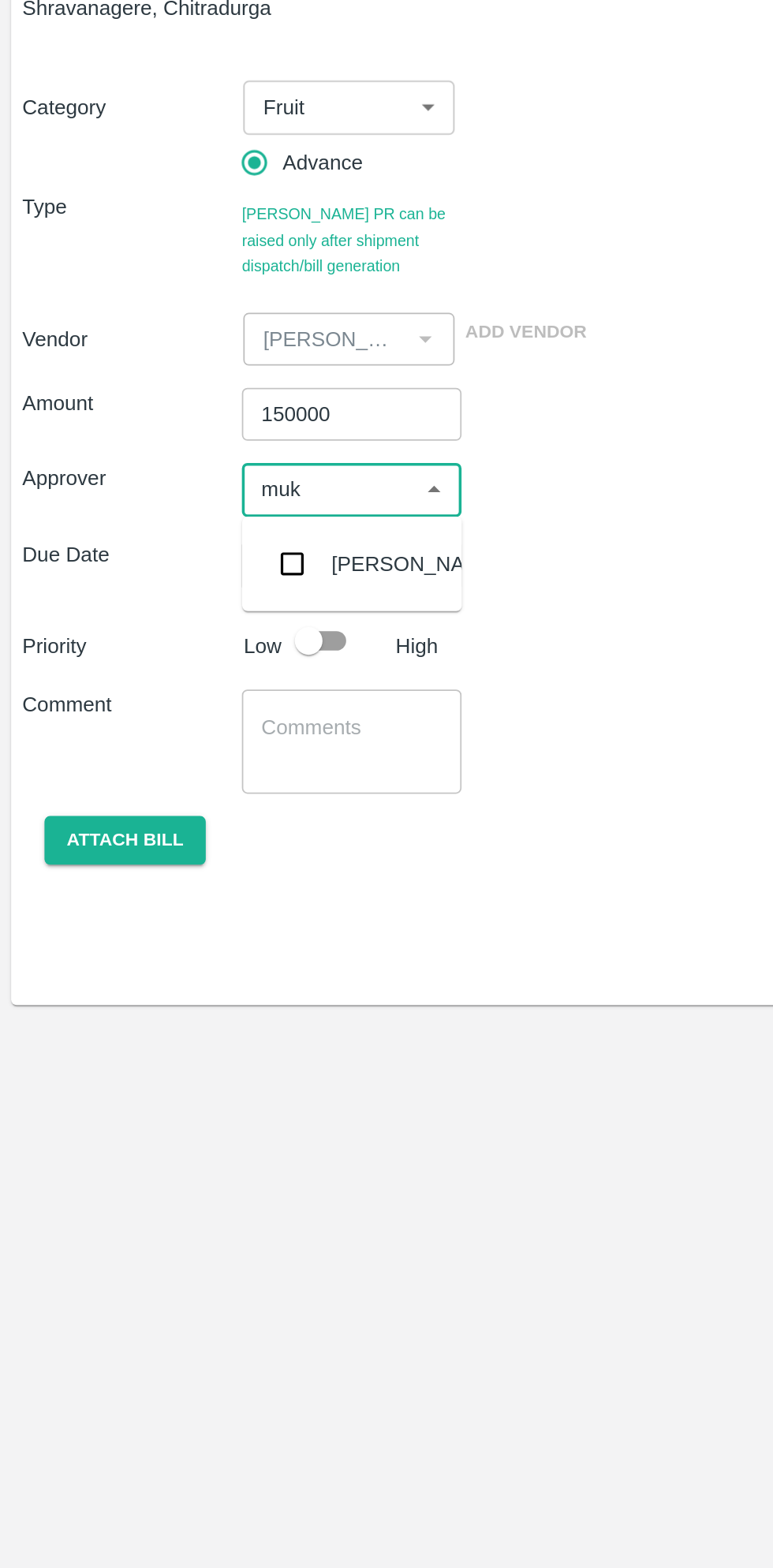
type input "muku"
click at [159, 458] on input "checkbox" at bounding box center [165, 449] width 32 height 32
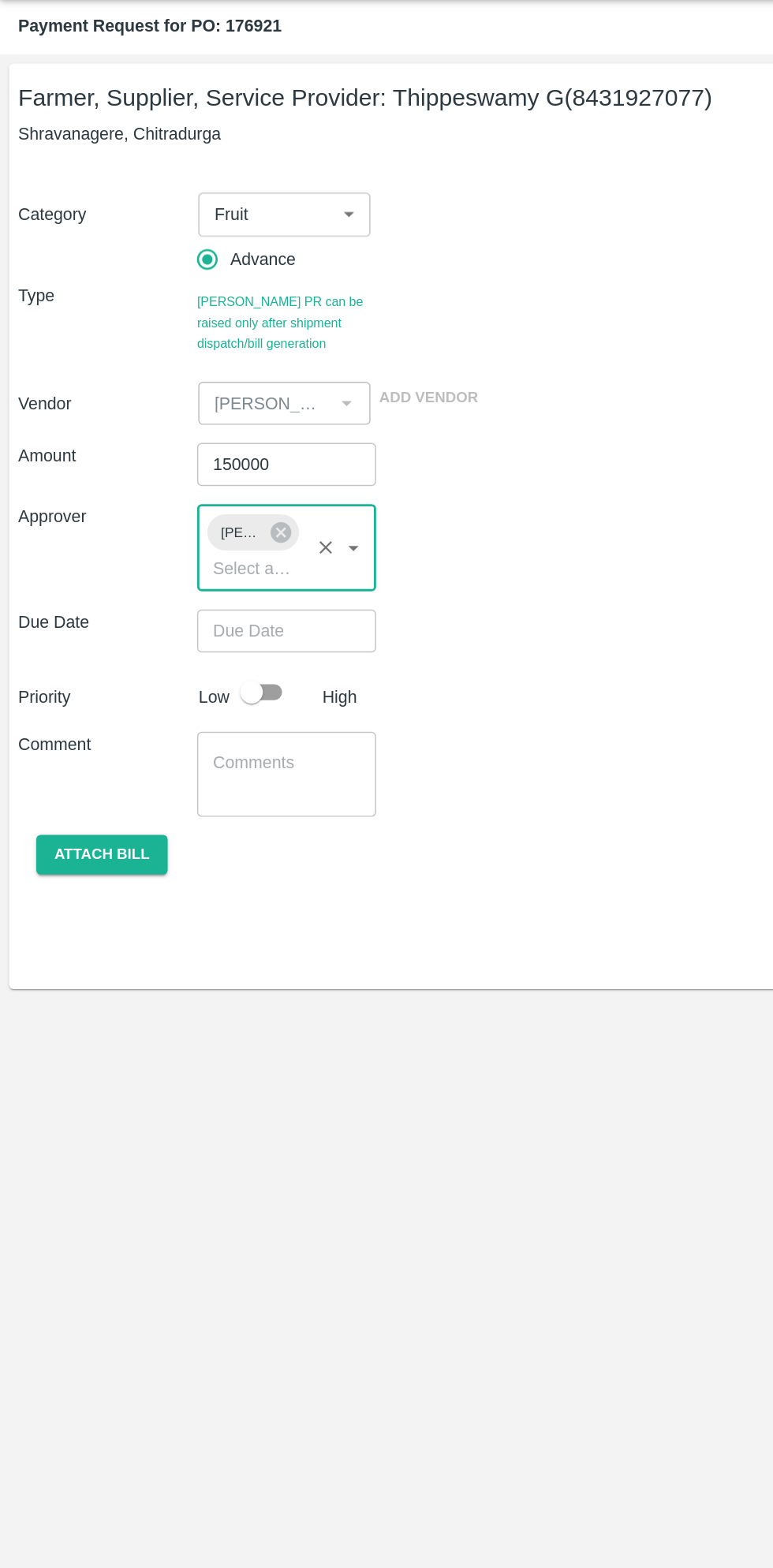
click at [197, 485] on input "Choose date" at bounding box center [194, 480] width 113 height 30
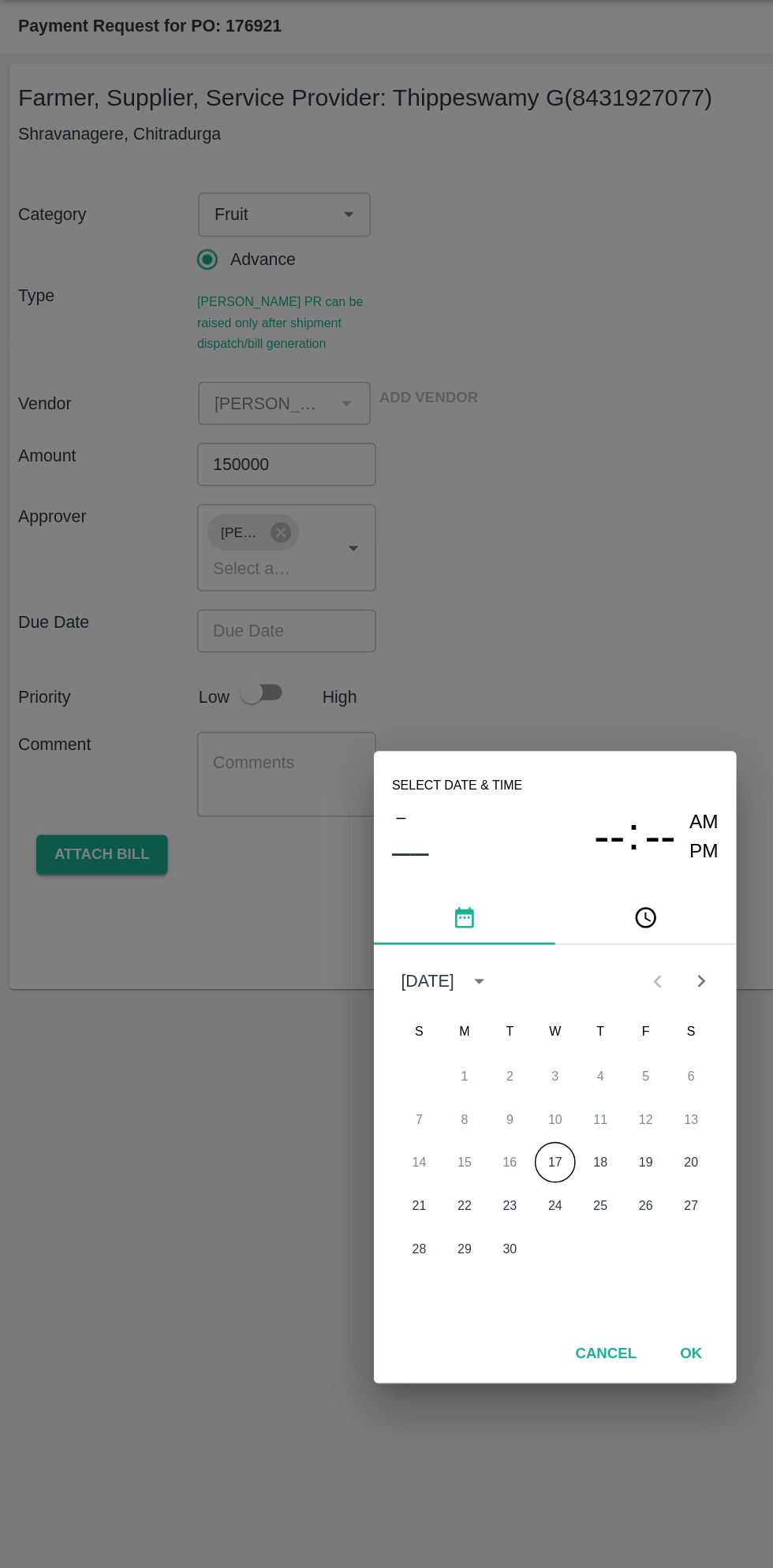
click at [386, 850] on button "17" at bounding box center [386, 850] width 28 height 28
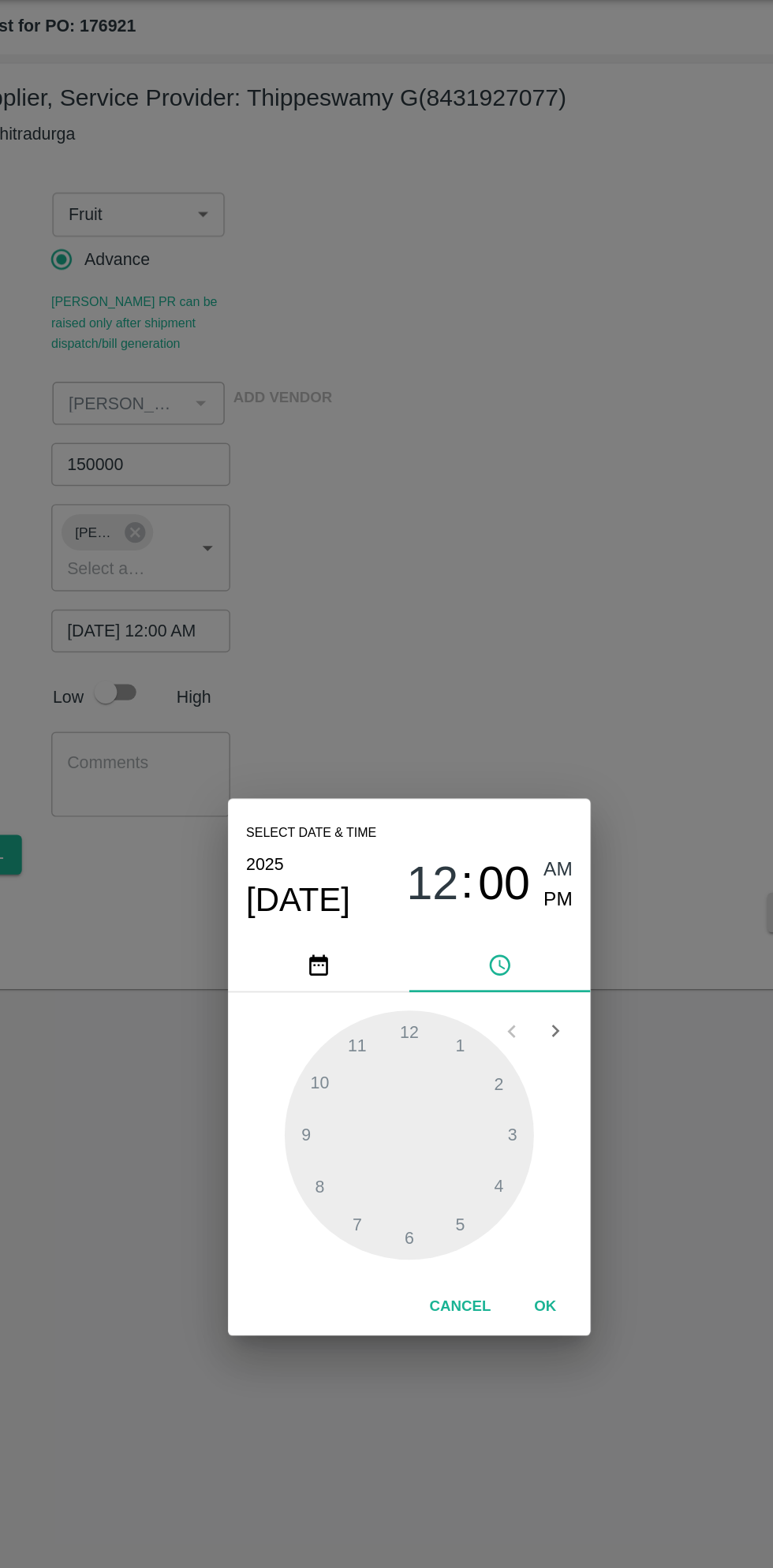
click at [495, 668] on span "PM" at bounding box center [490, 668] width 21 height 21
click at [451, 865] on div at bounding box center [386, 831] width 173 height 174
click at [385, 905] on div at bounding box center [386, 831] width 173 height 174
type input "17/09/2025 04:30 PM"
click at [494, 956] on button "OK" at bounding box center [481, 950] width 51 height 27
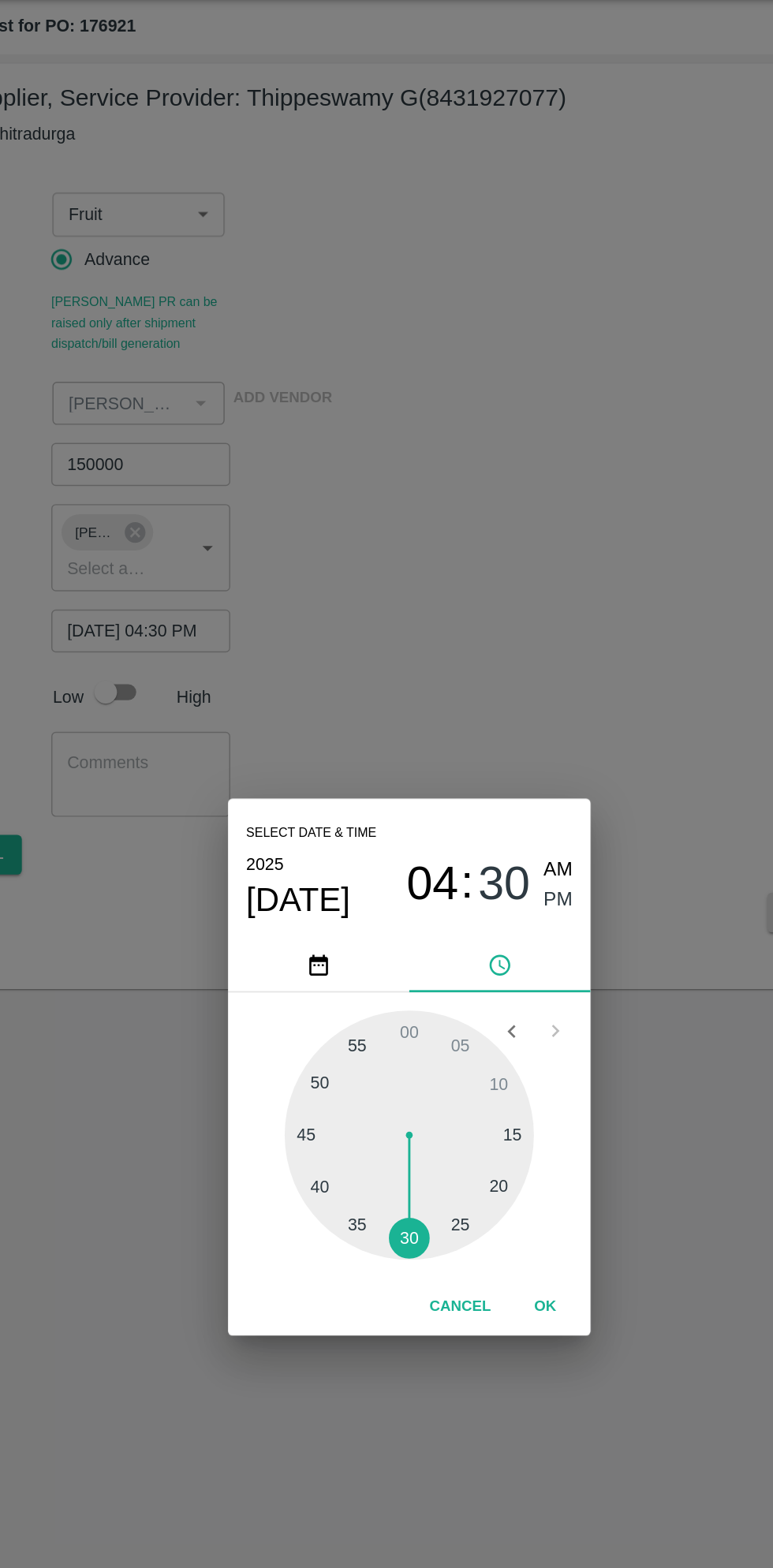
scroll to position [0, 12]
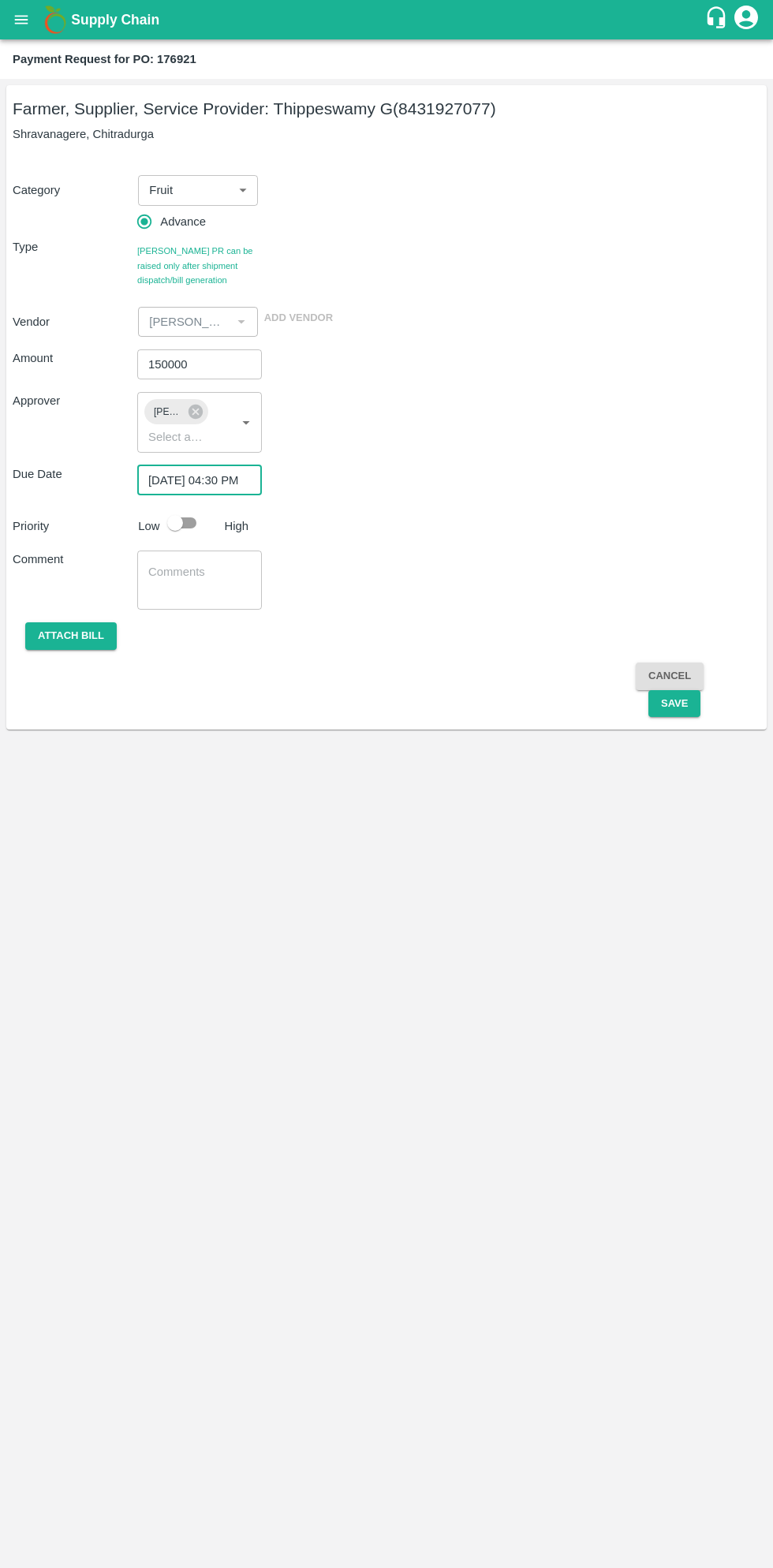
click at [192, 519] on input "checkbox" at bounding box center [174, 522] width 90 height 30
checkbox input "true"
click at [673, 704] on button "Save" at bounding box center [674, 704] width 52 height 27
